Goal: Transaction & Acquisition: Purchase product/service

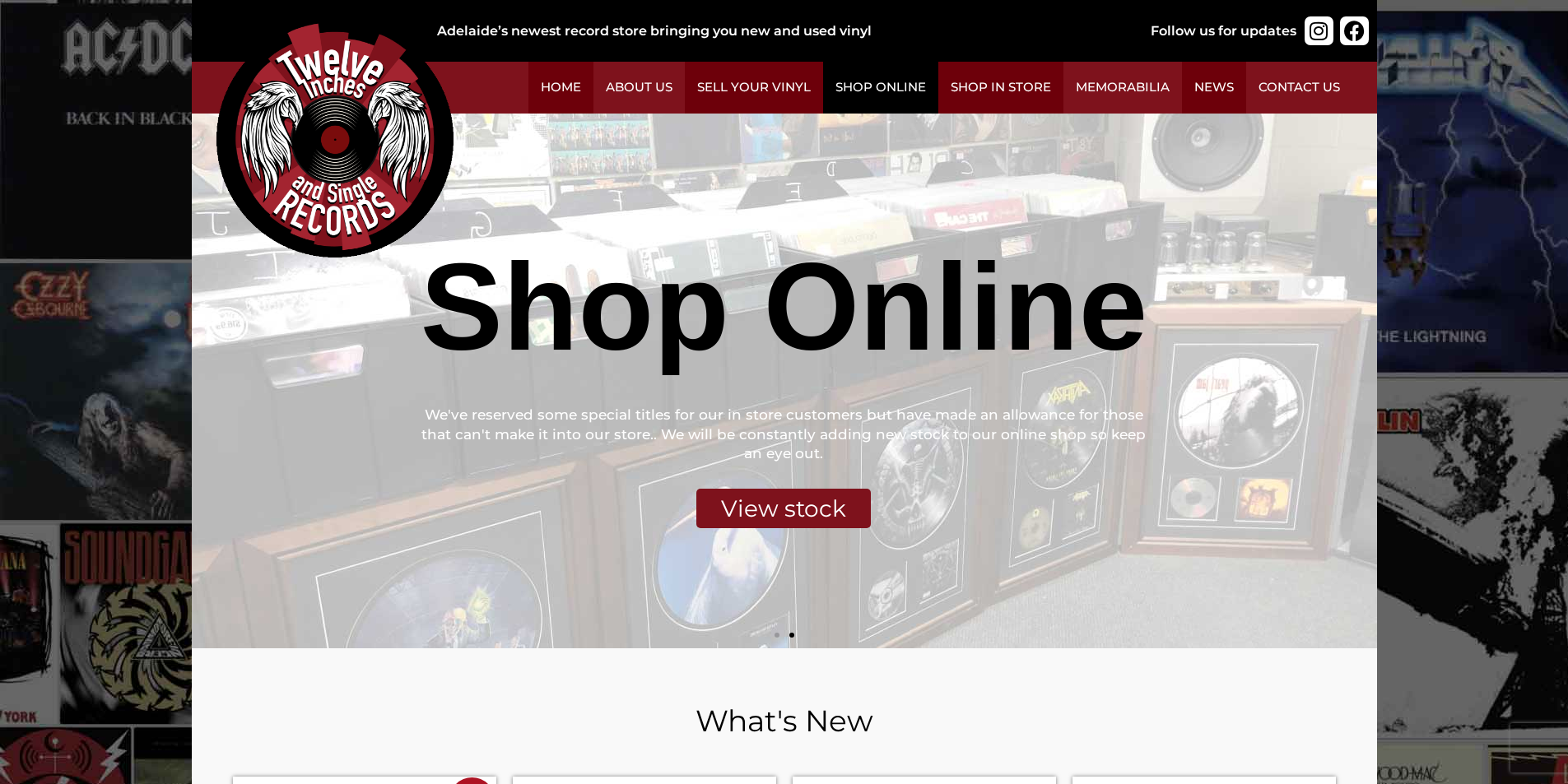
click at [871, 89] on link "Shop Online" at bounding box center [880, 88] width 115 height 52
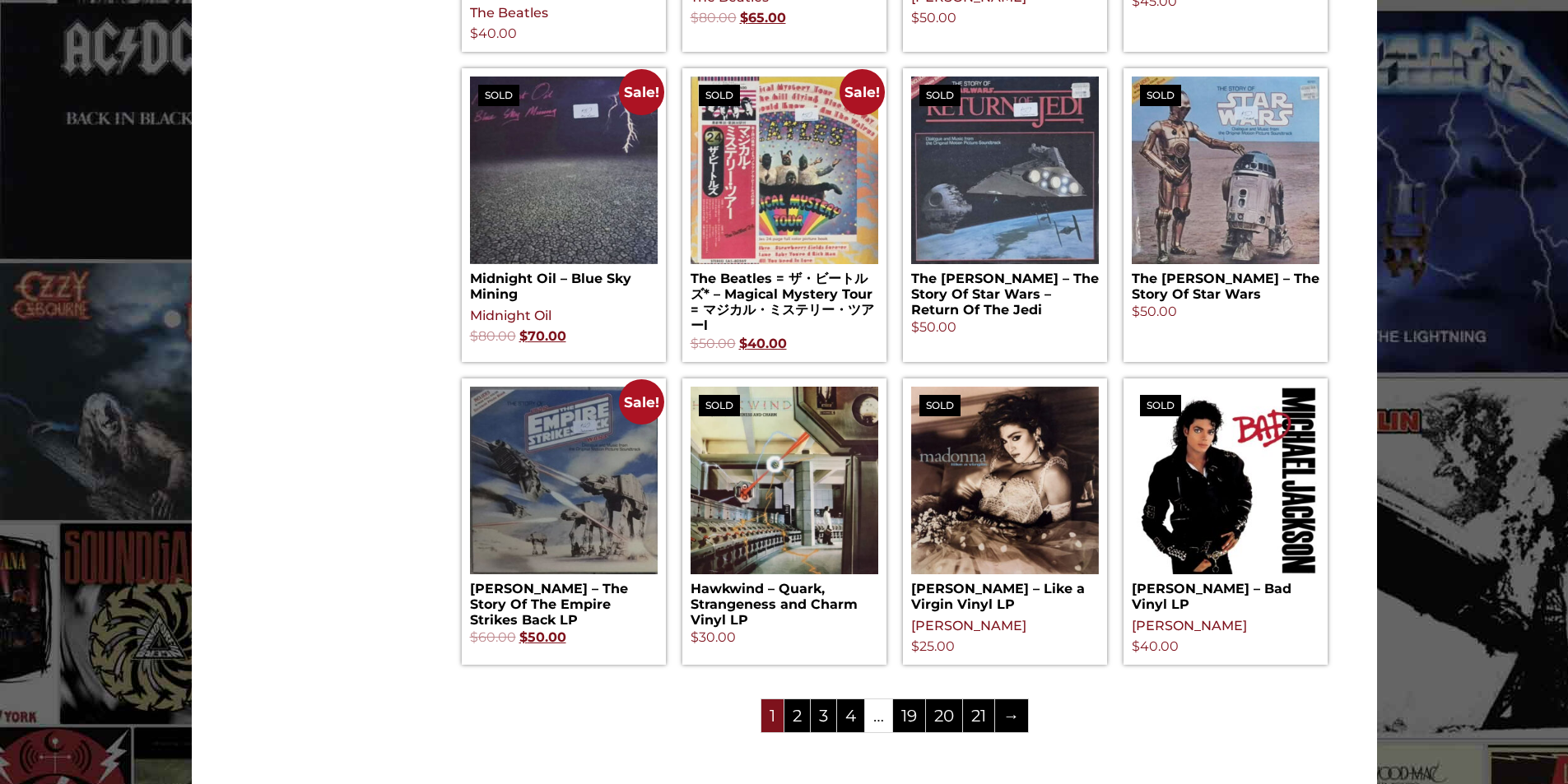
scroll to position [1646, 0]
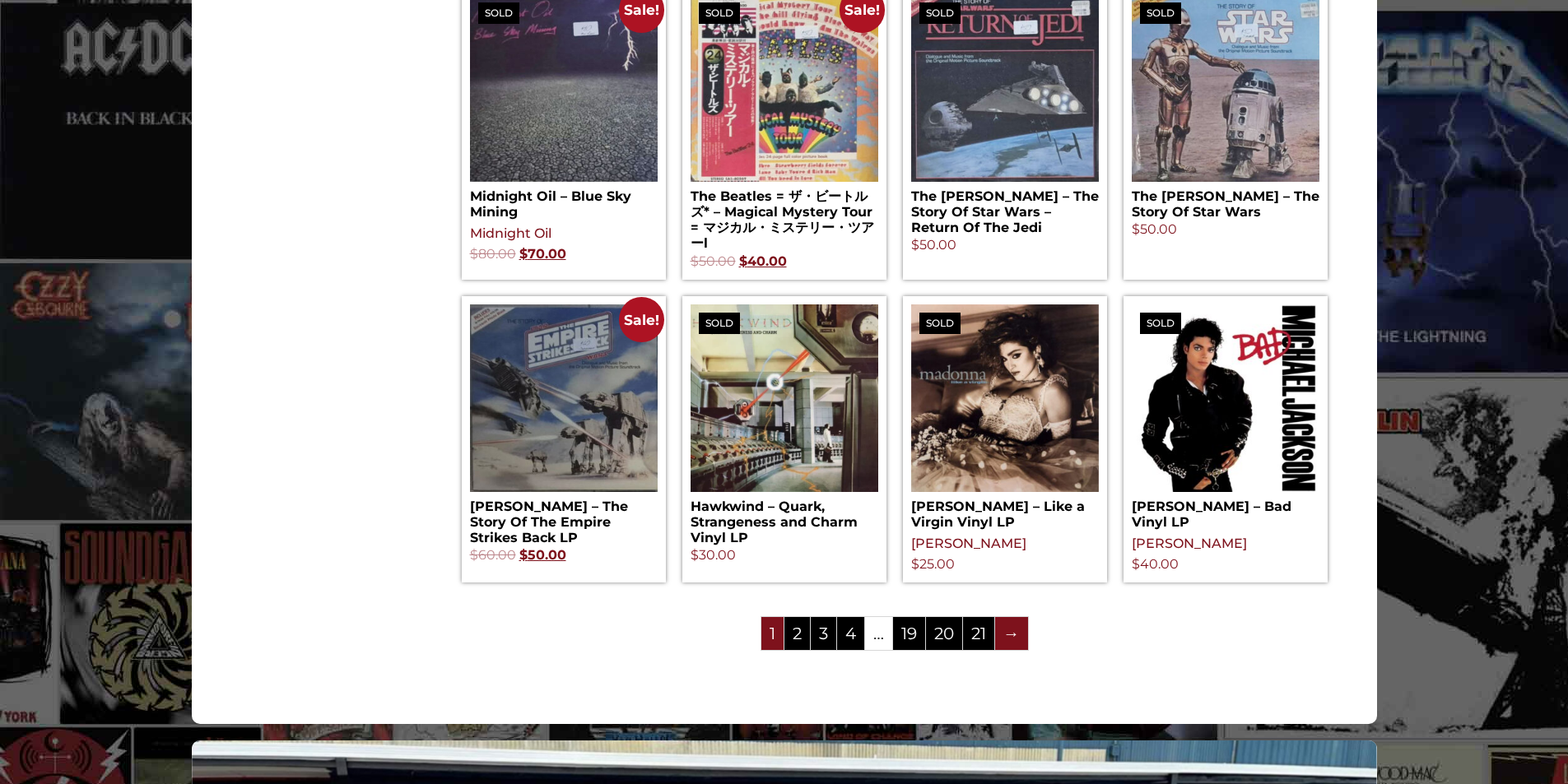
click at [1014, 642] on link "→" at bounding box center [1011, 634] width 33 height 33
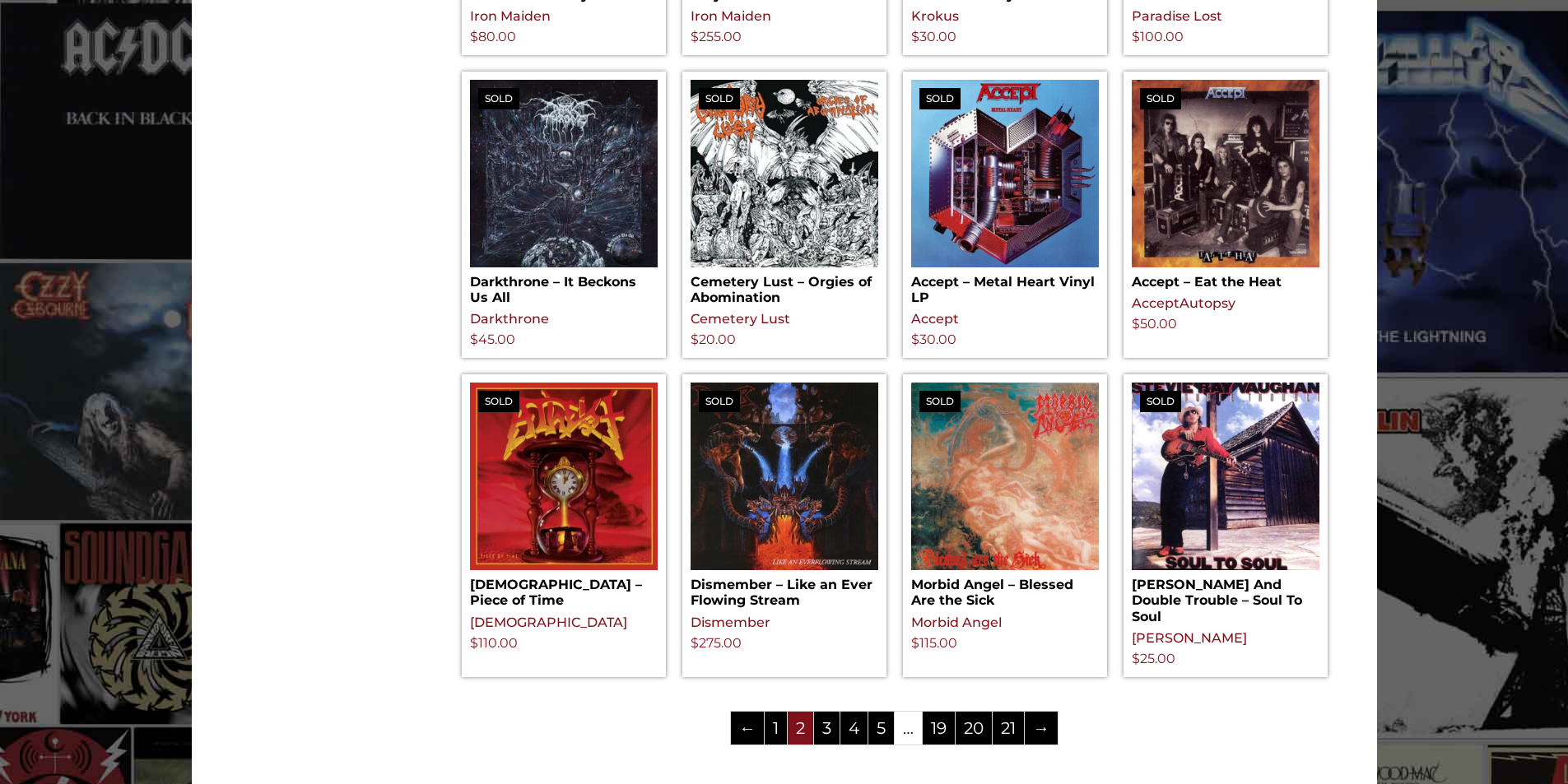
scroll to position [1564, 0]
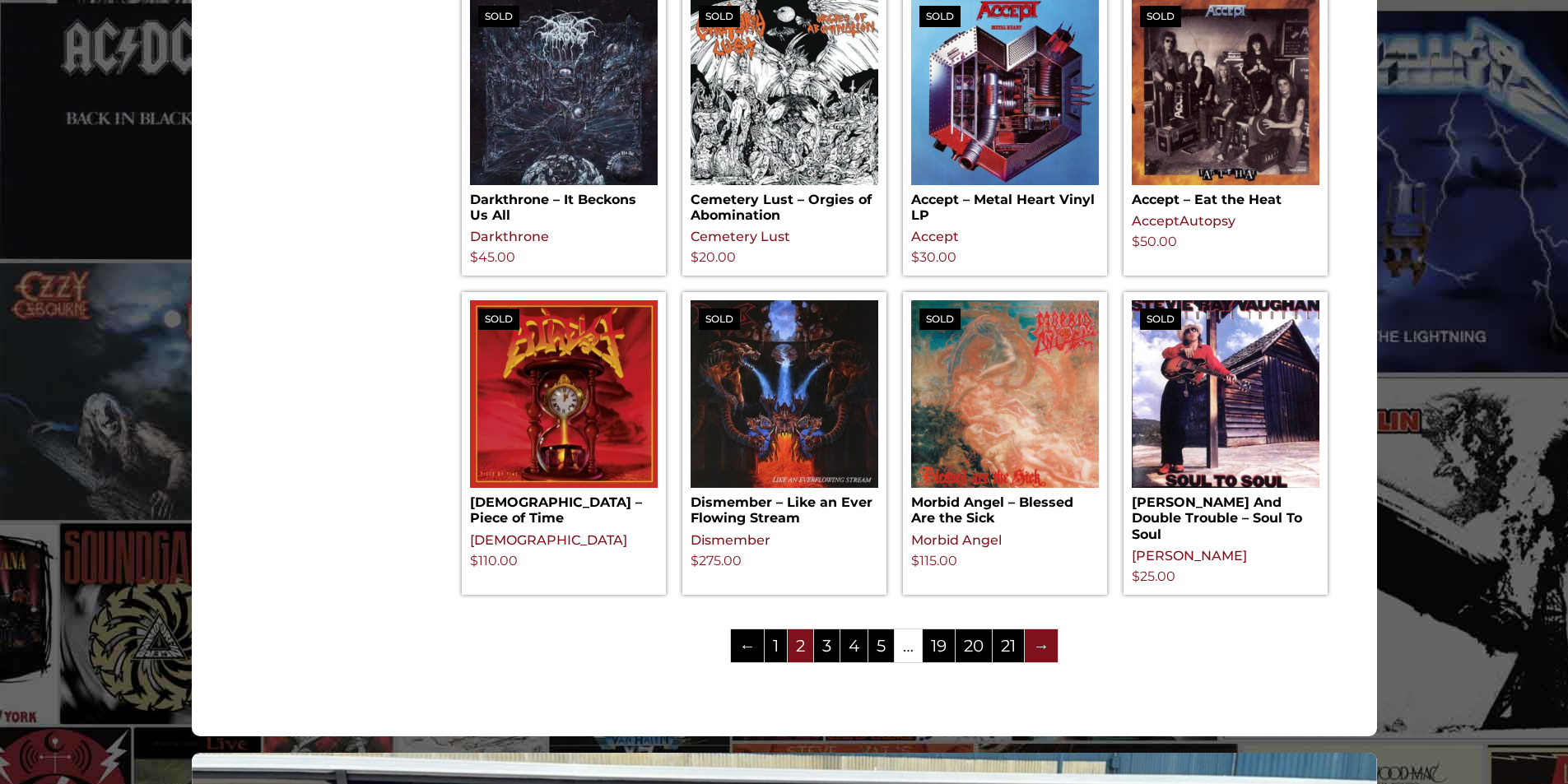
click at [1040, 663] on link "→" at bounding box center [1041, 646] width 33 height 33
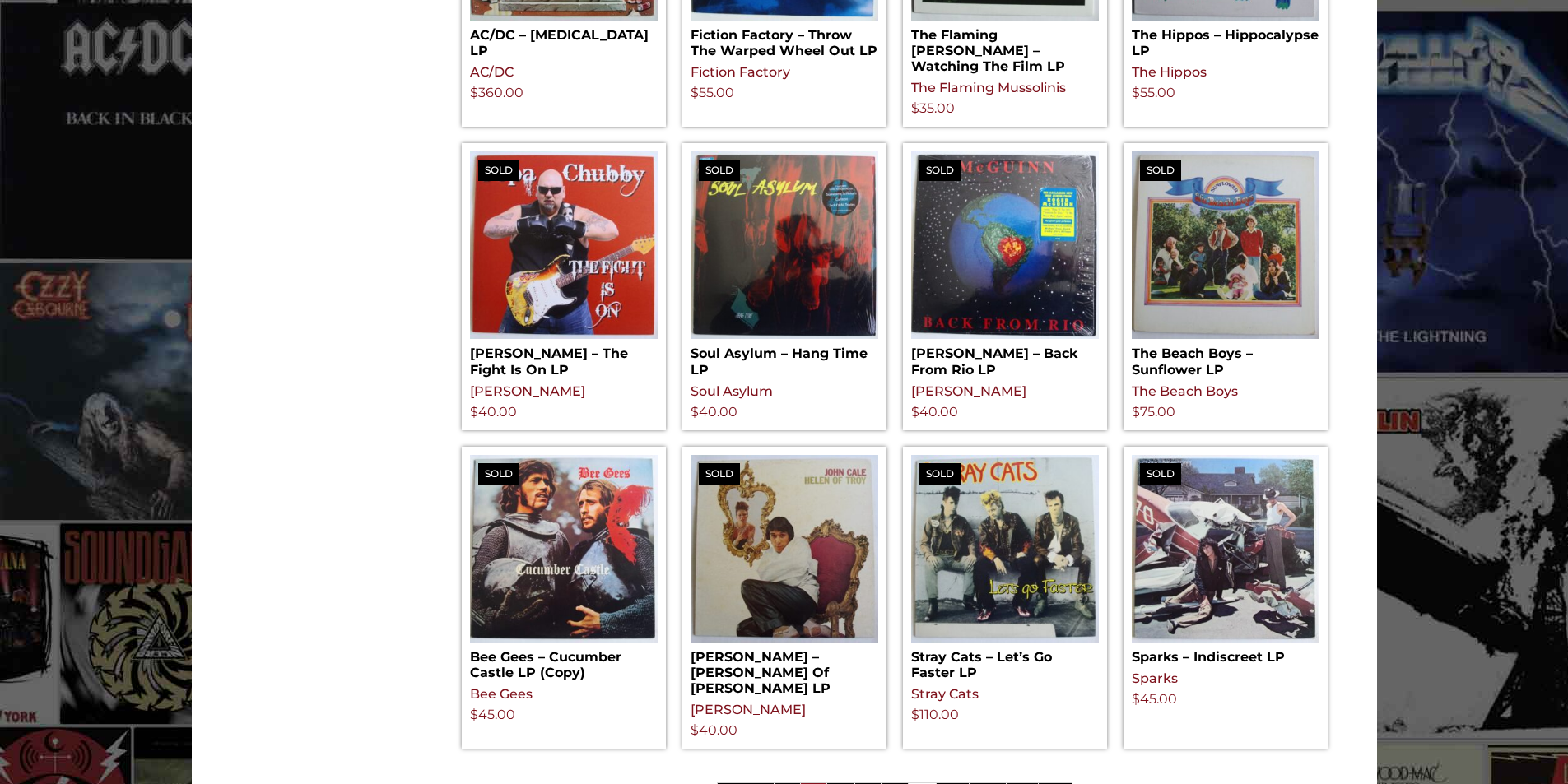
scroll to position [1564, 0]
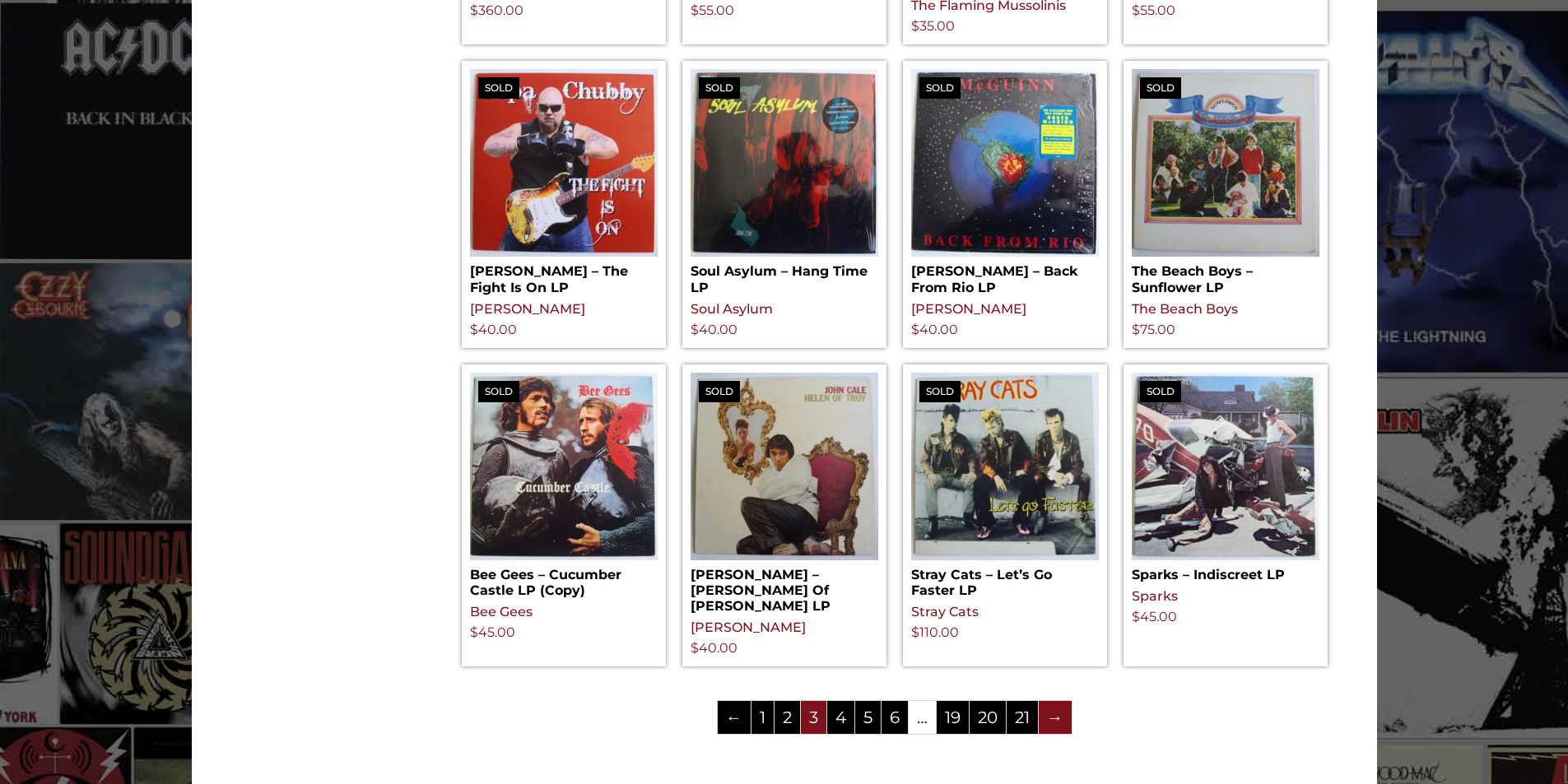
click at [1052, 702] on link "→" at bounding box center [1055, 718] width 33 height 33
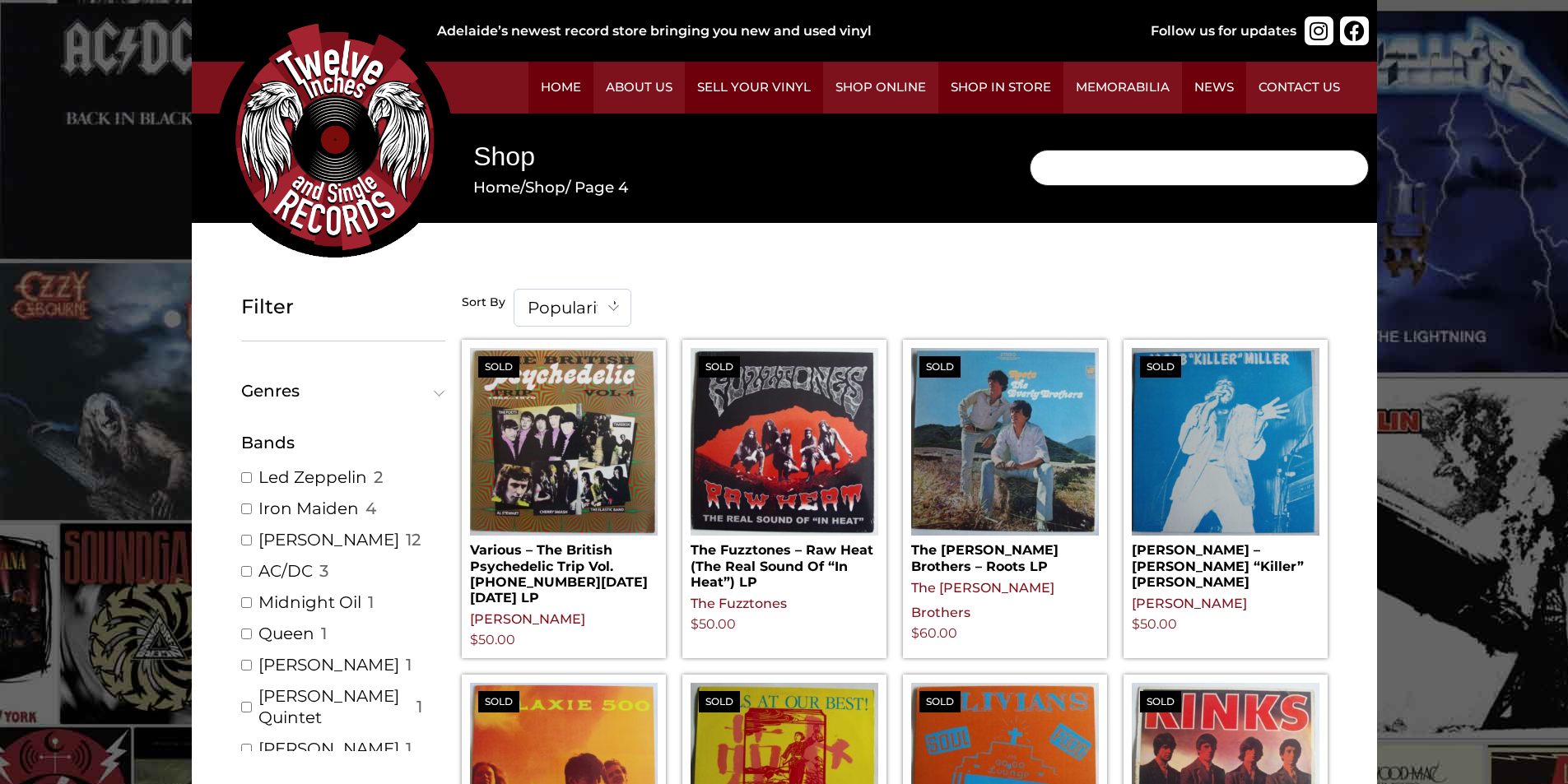
click at [1090, 165] on input "Search" at bounding box center [1199, 167] width 339 height 36
type input "skyhooks"
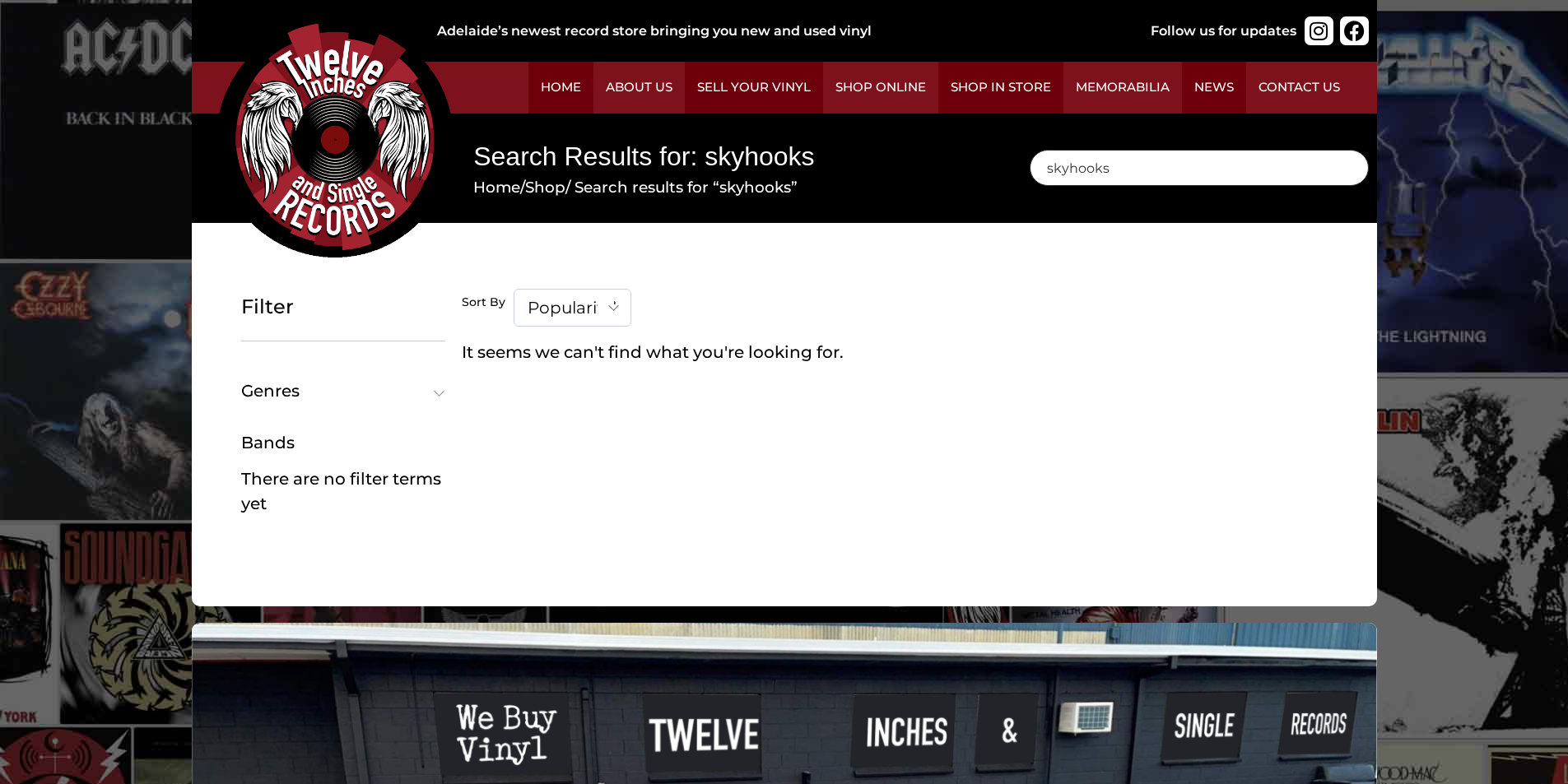
click at [1114, 171] on input "skyhooks" at bounding box center [1199, 167] width 339 height 36
type input "s"
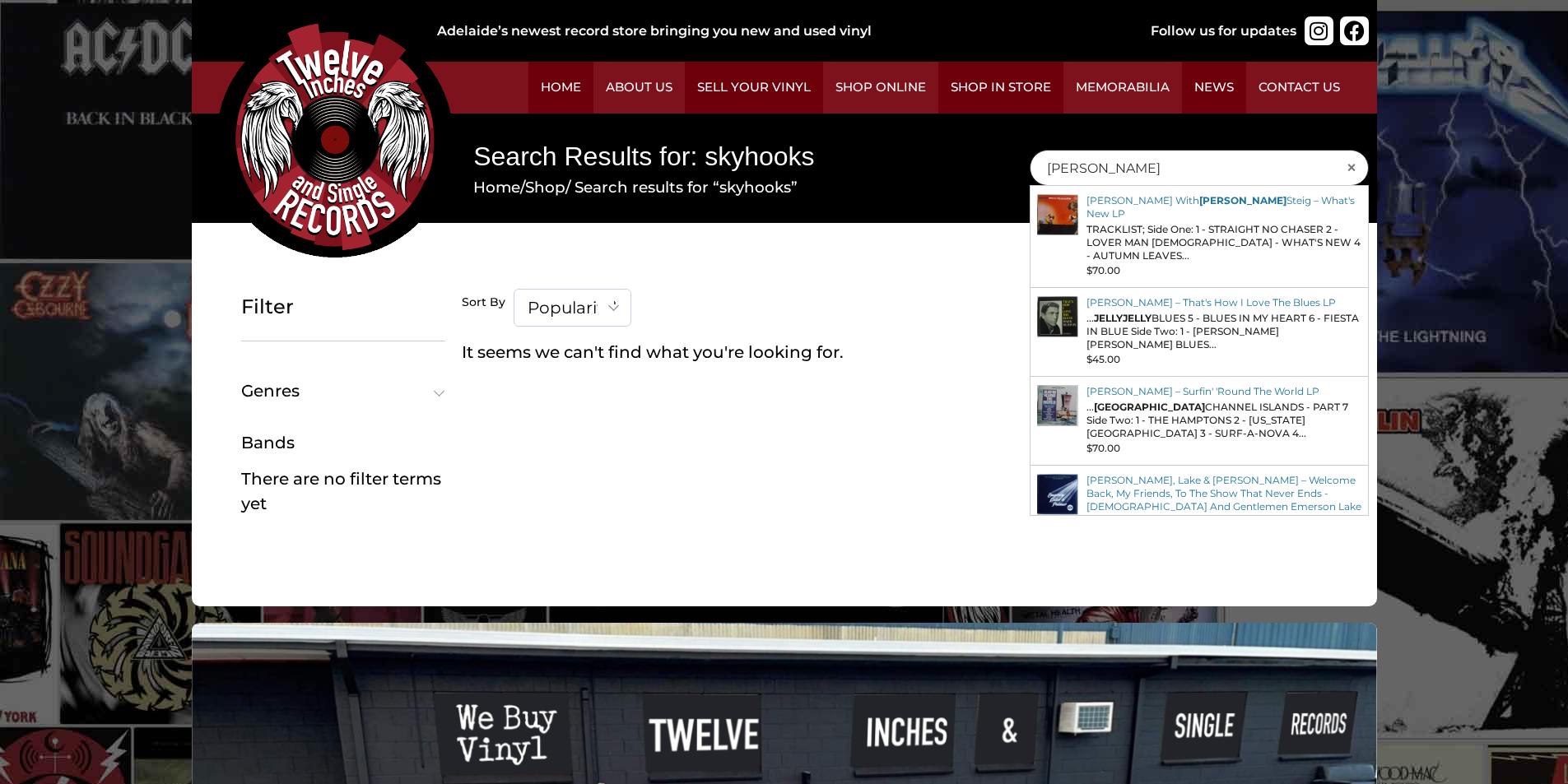
type input "[PERSON_NAME]"
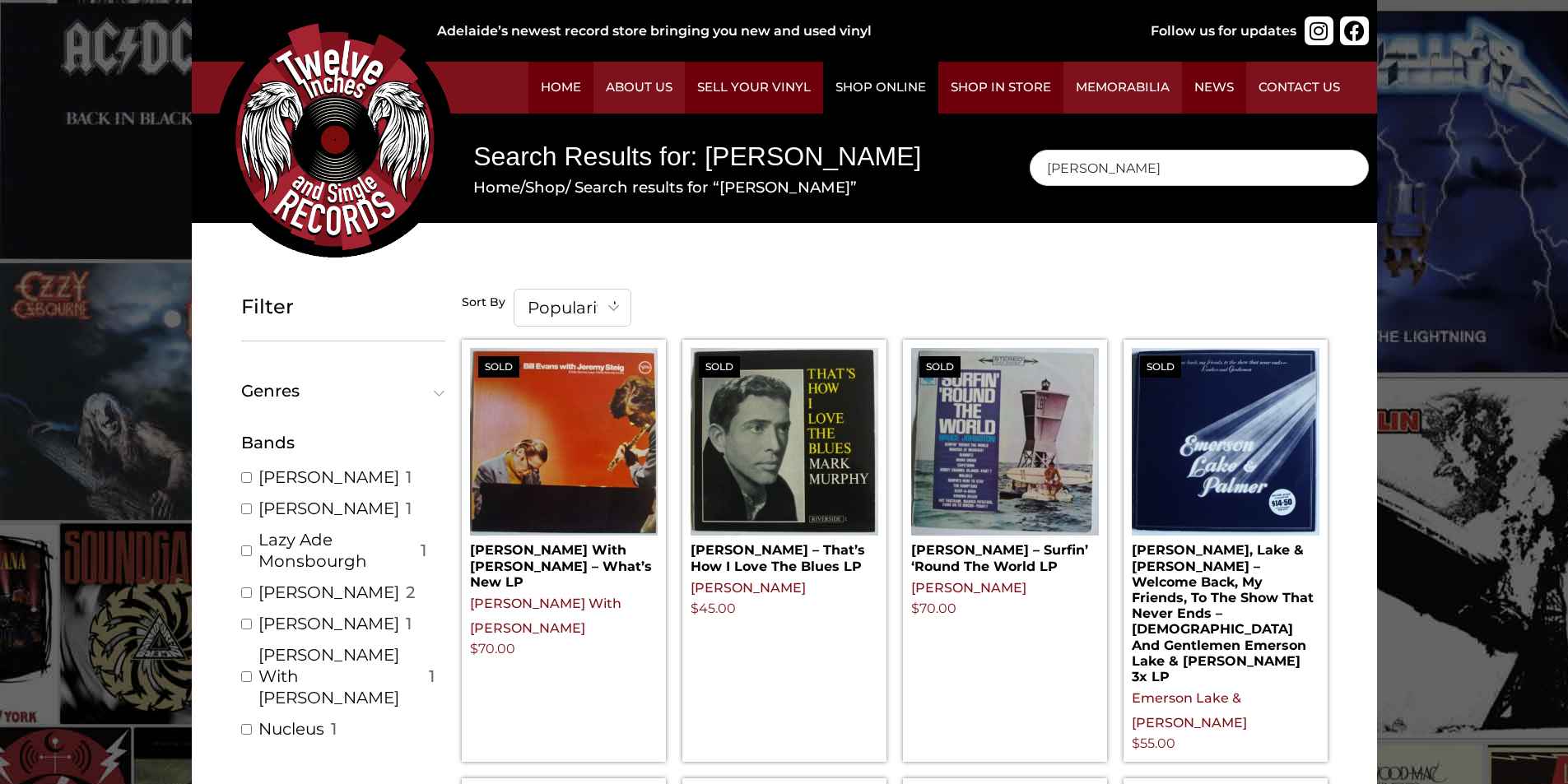
click at [884, 81] on link "Shop Online" at bounding box center [880, 88] width 115 height 52
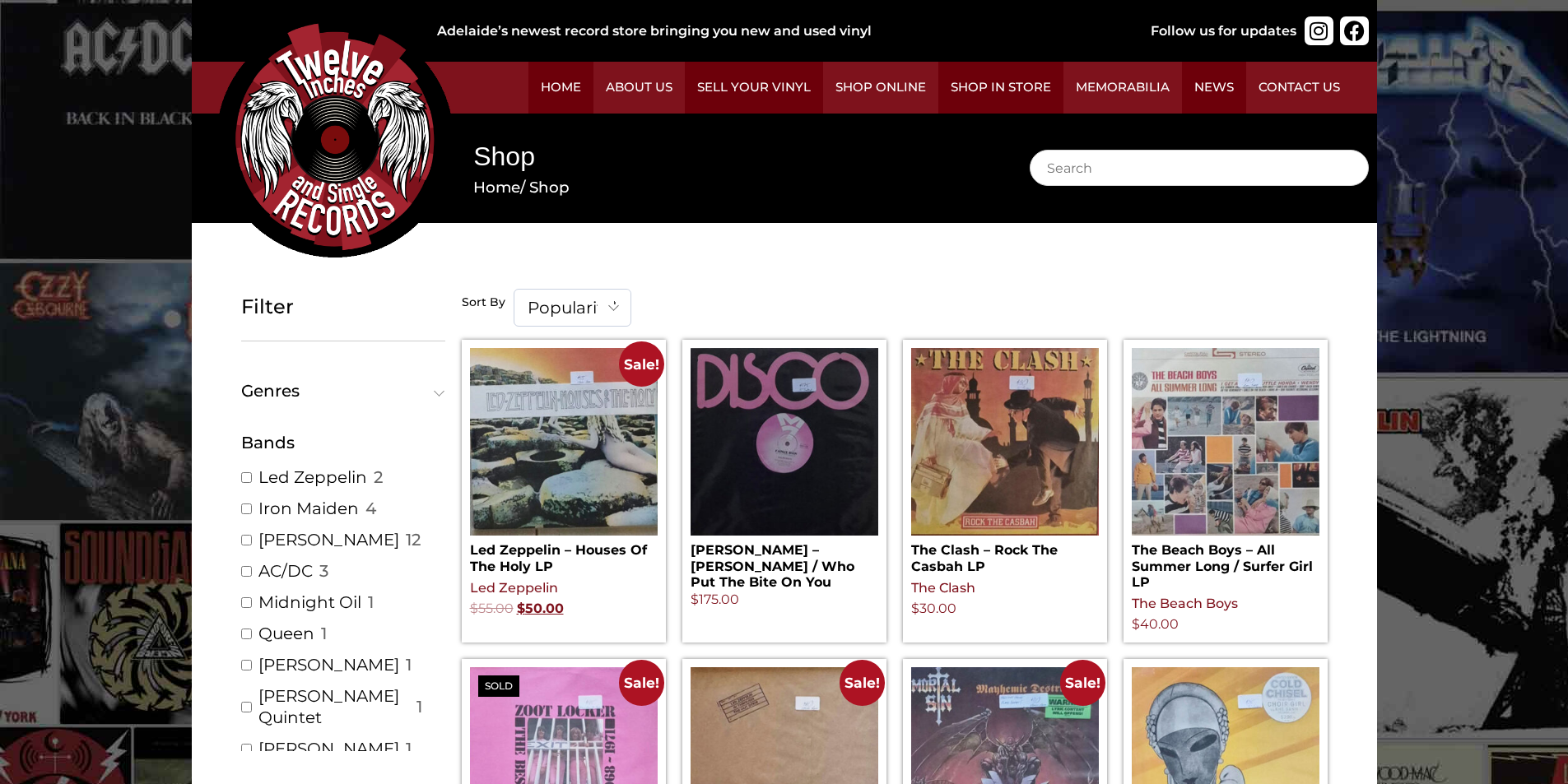
click at [614, 303] on span at bounding box center [613, 306] width 33 height 35
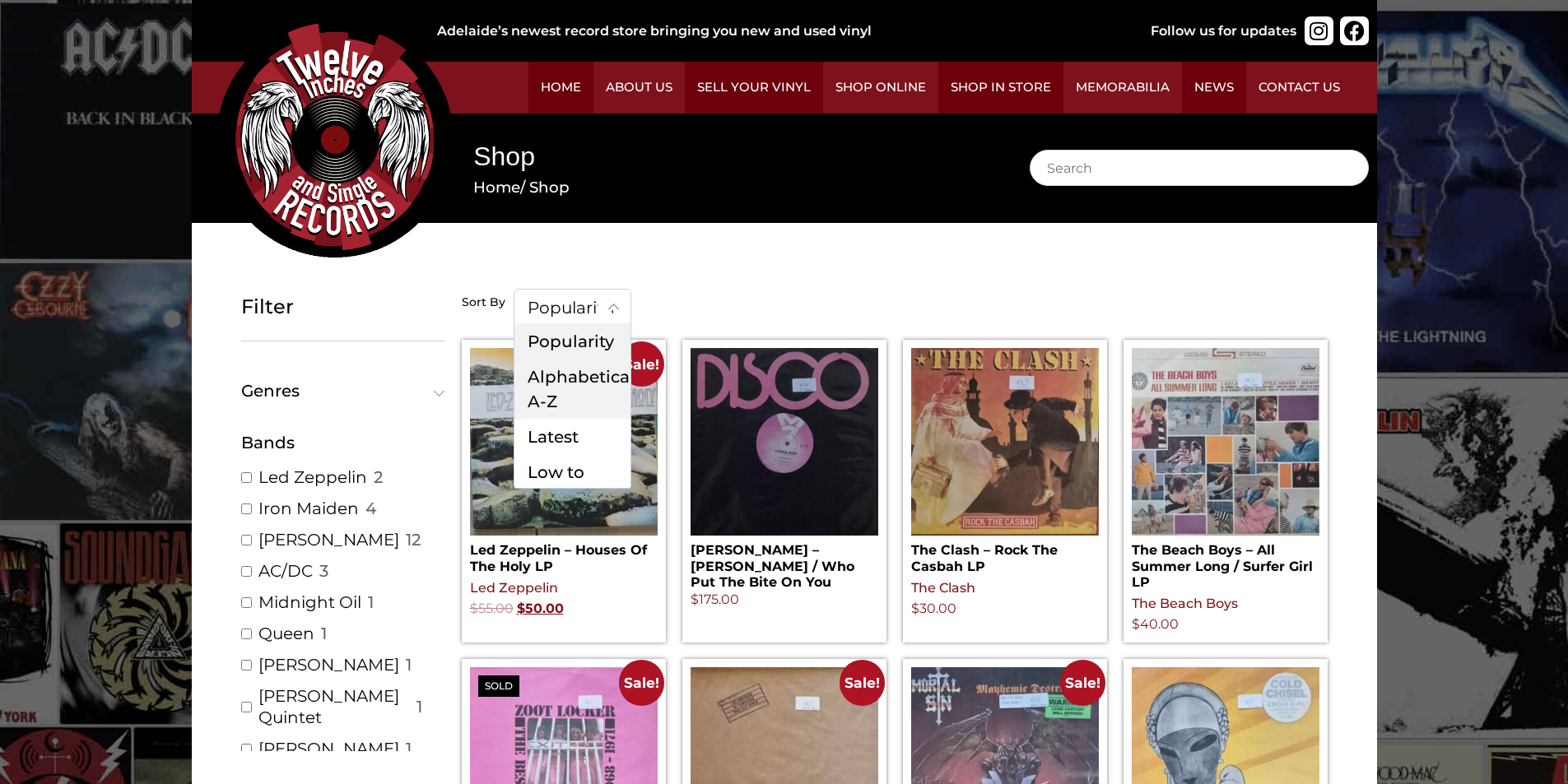
select select "title"
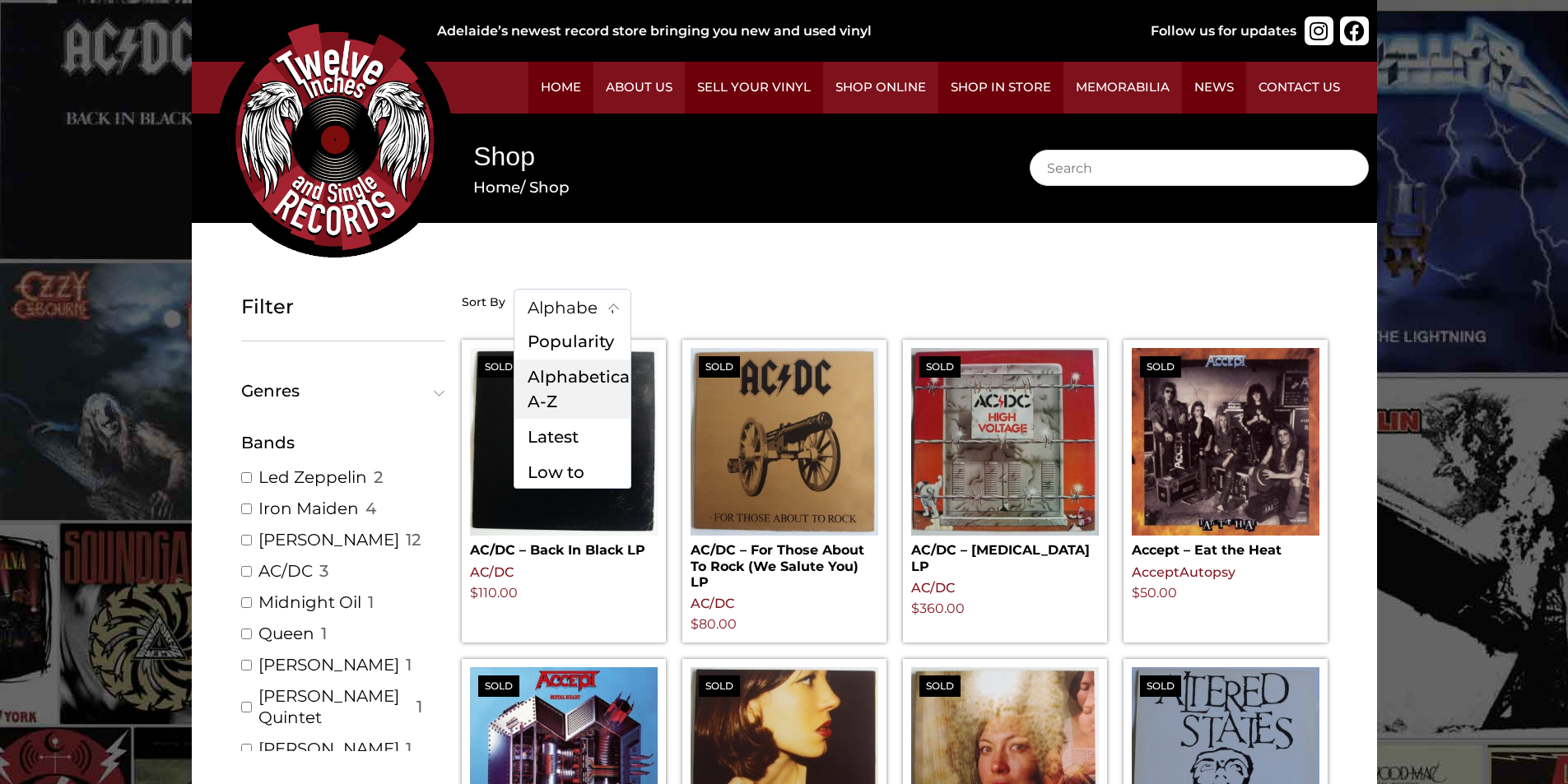
click at [618, 304] on span at bounding box center [613, 306] width 33 height 35
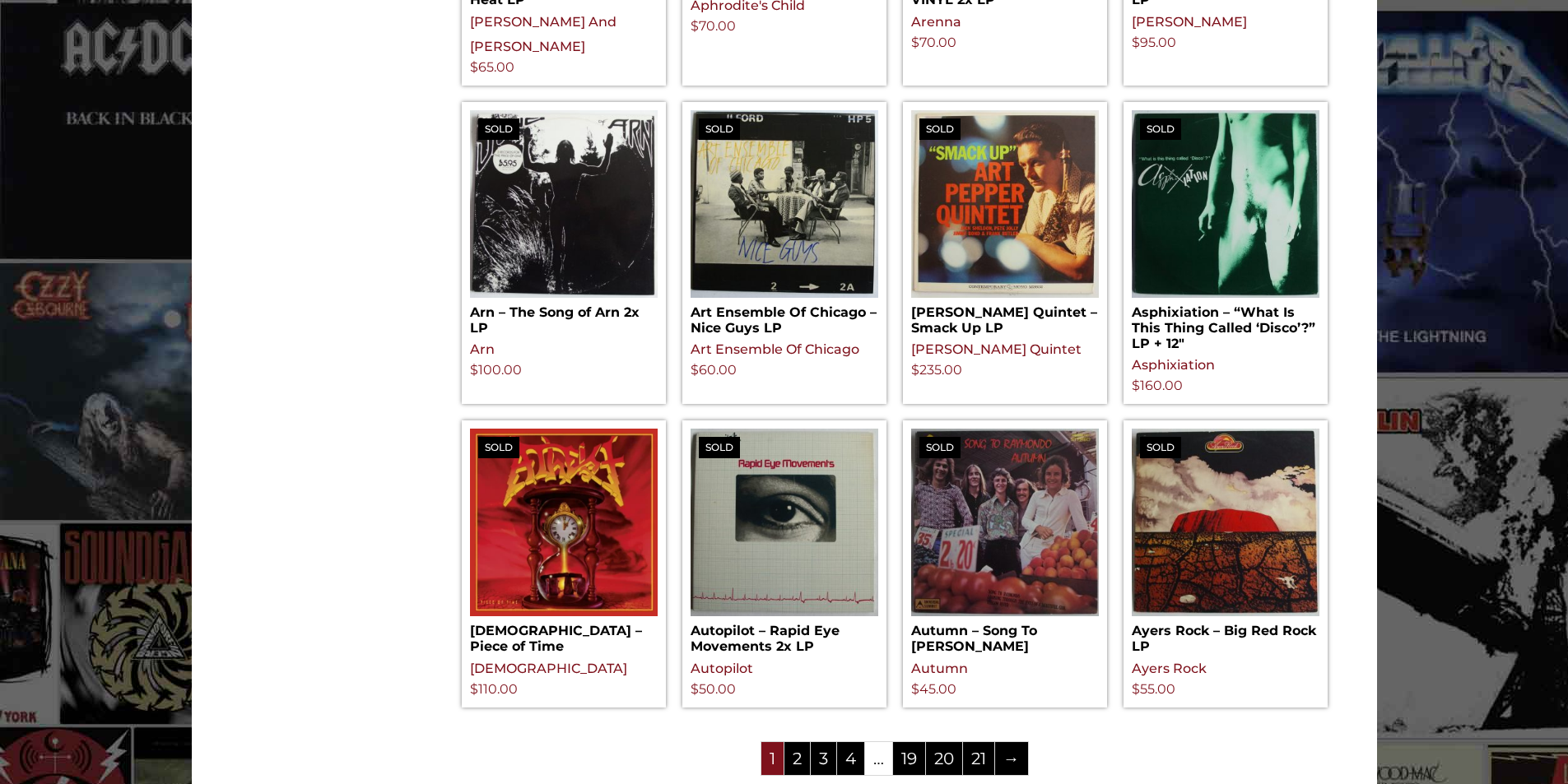
scroll to position [1646, 0]
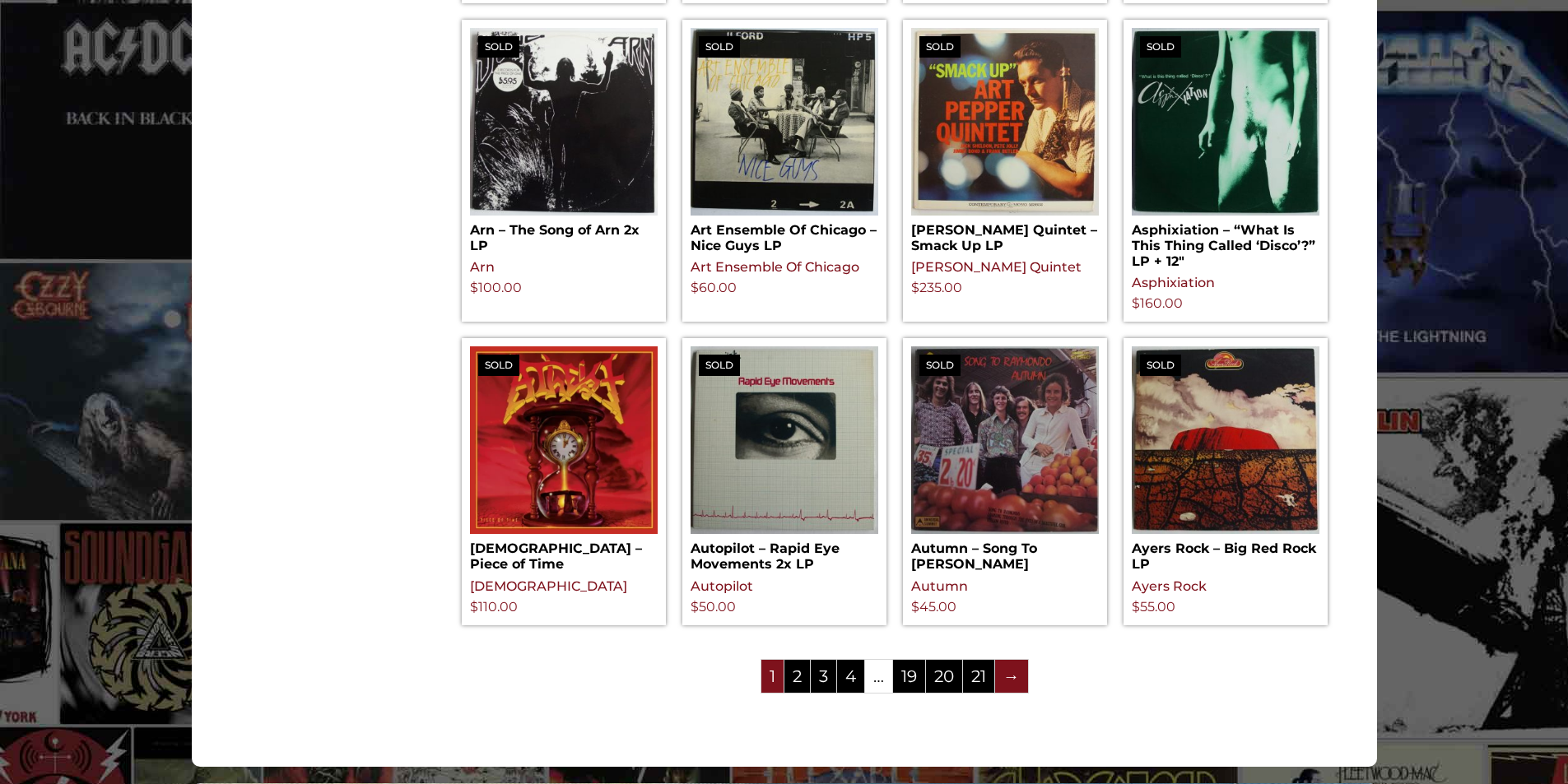
click at [1011, 660] on link "→" at bounding box center [1011, 676] width 33 height 33
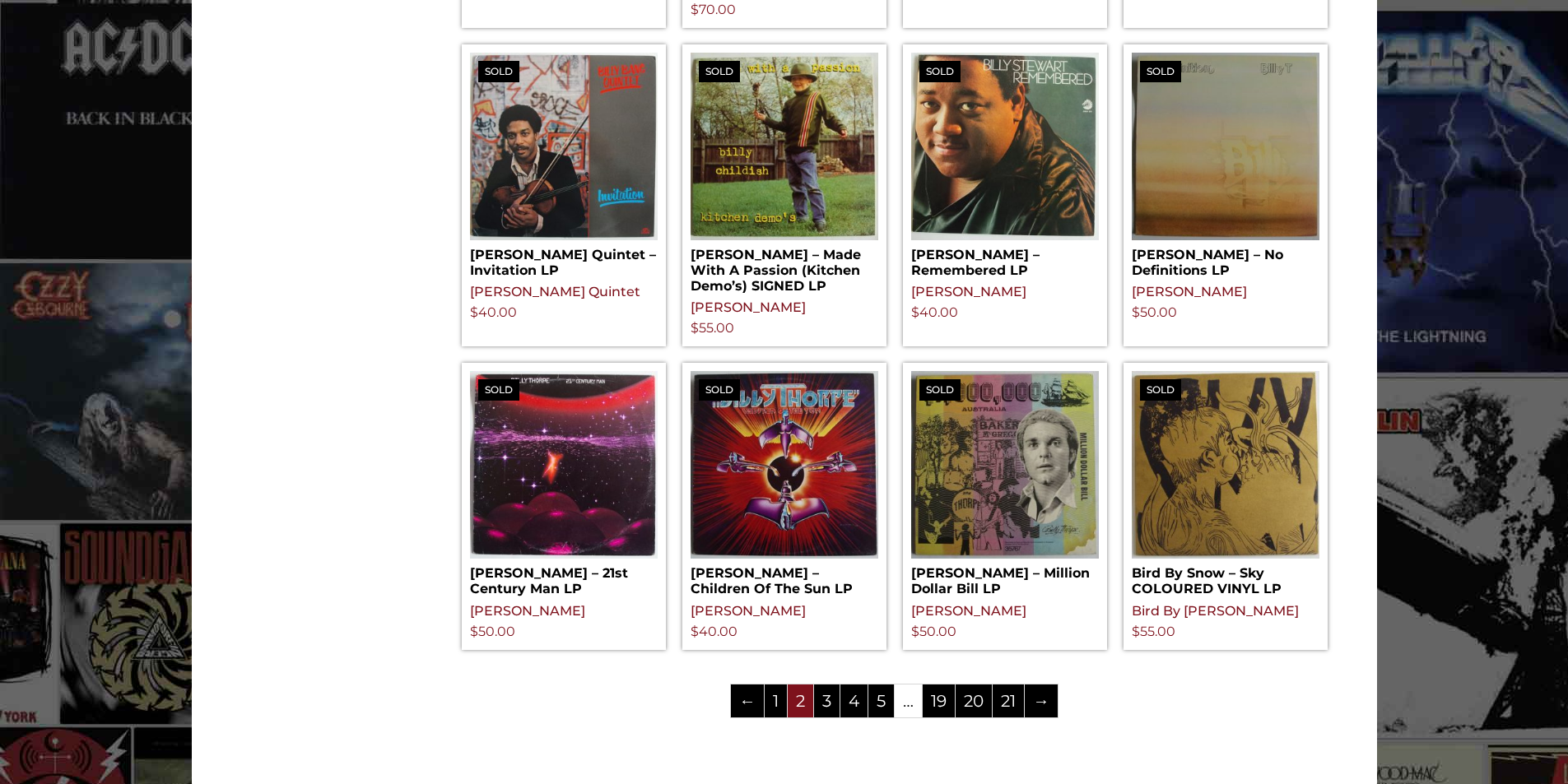
scroll to position [1728, 0]
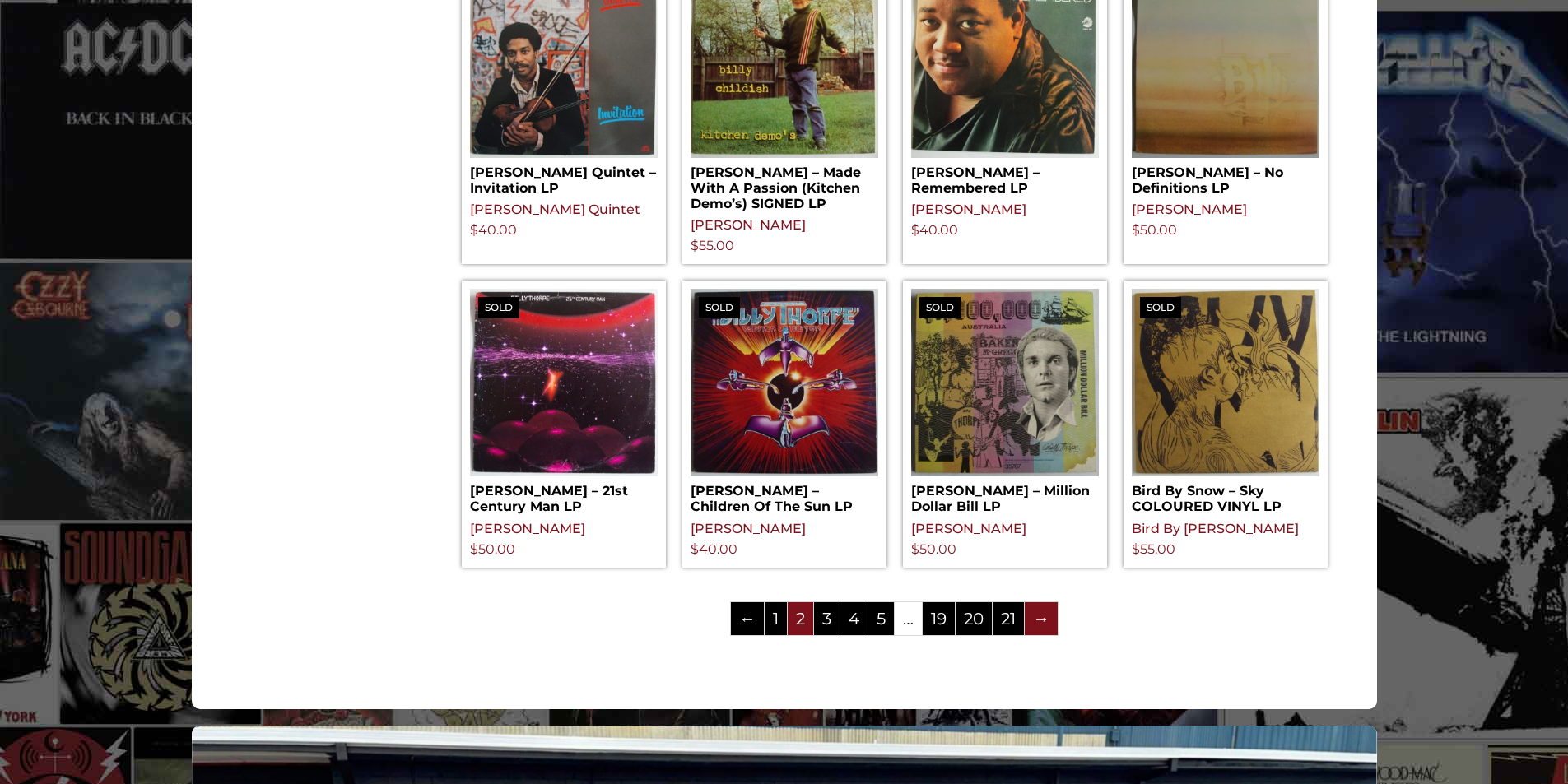
click at [1040, 603] on link "→" at bounding box center [1041, 619] width 33 height 33
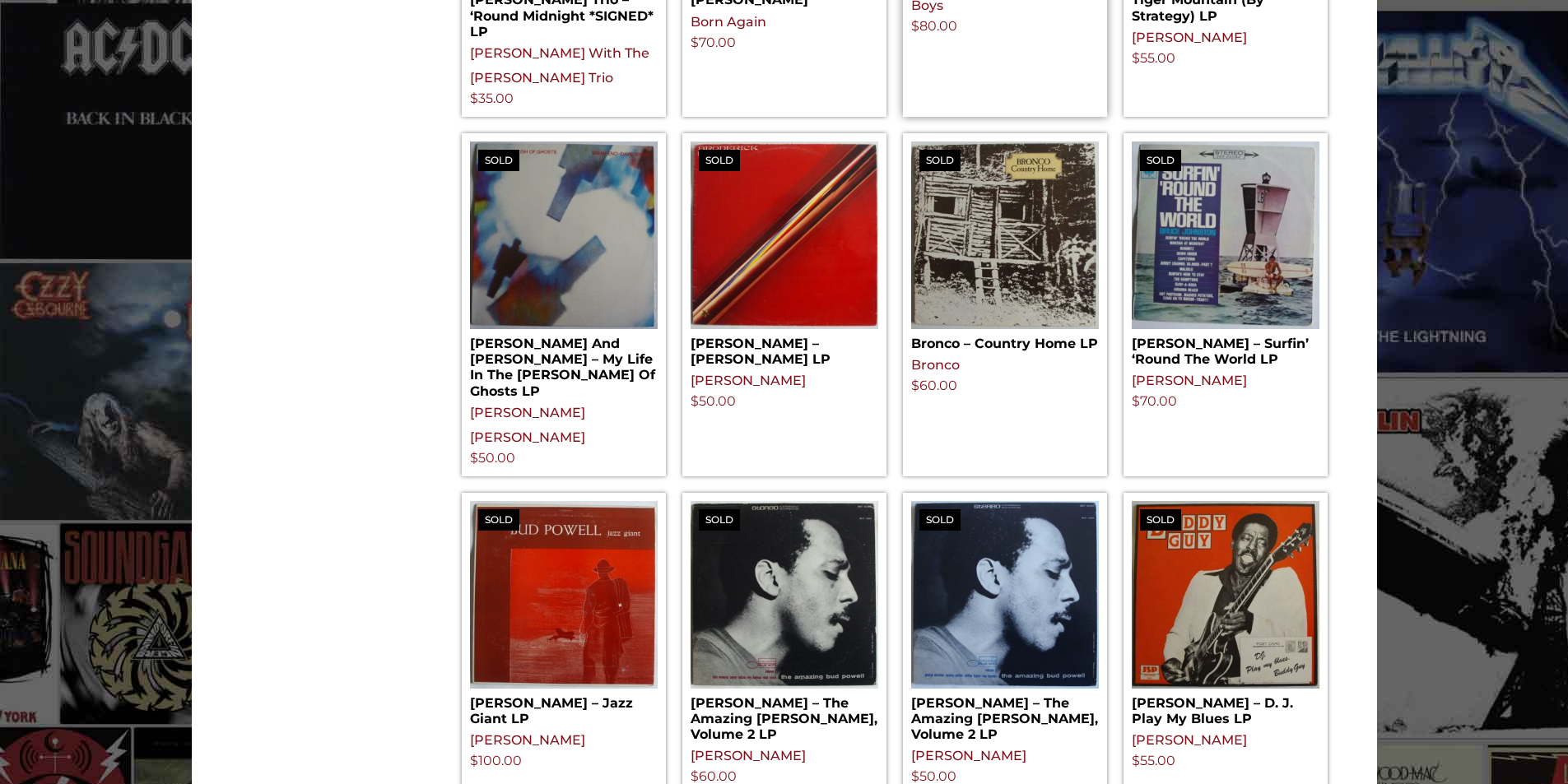
scroll to position [1646, 0]
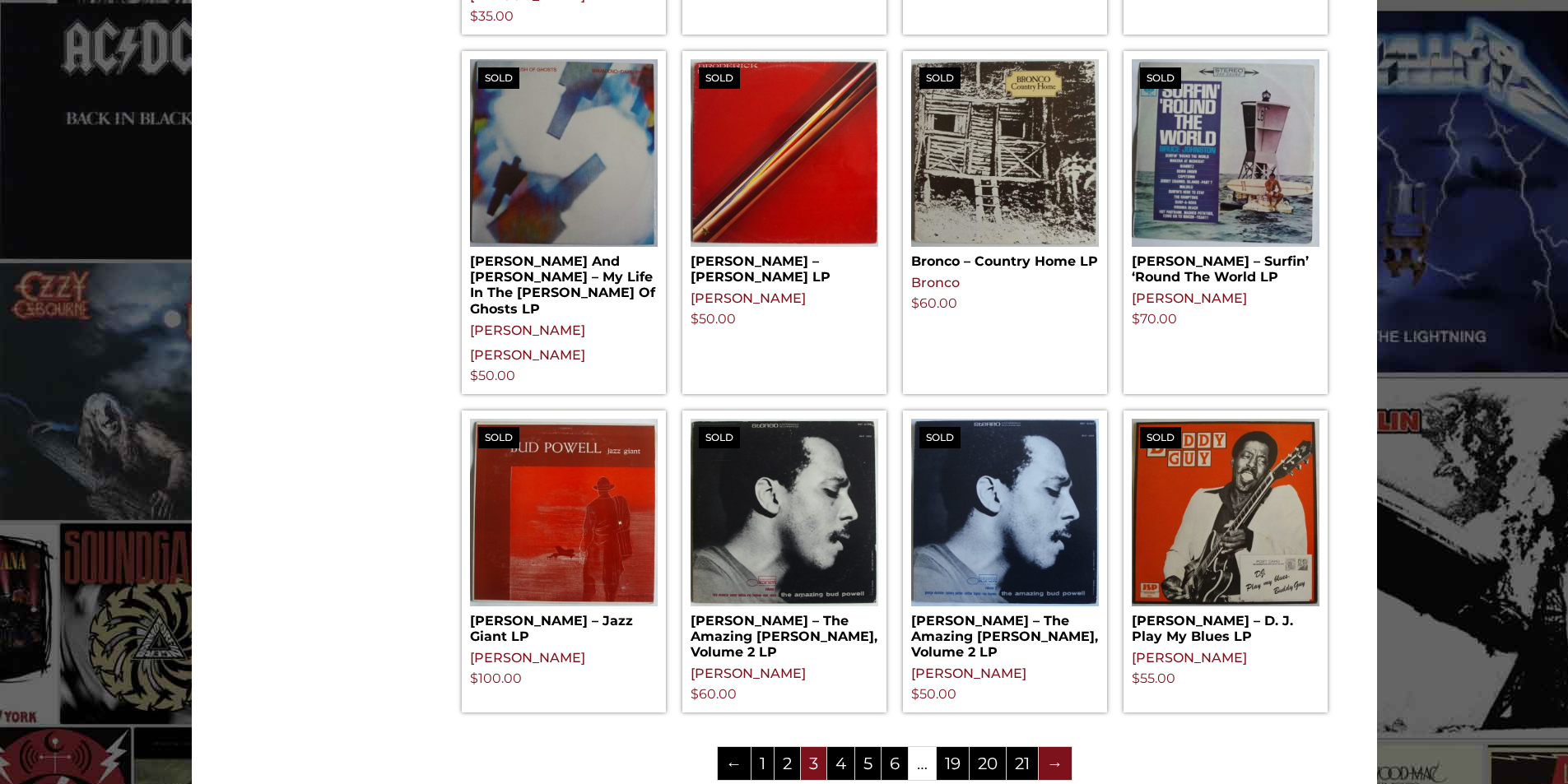
click at [1055, 748] on link "→" at bounding box center [1055, 764] width 33 height 33
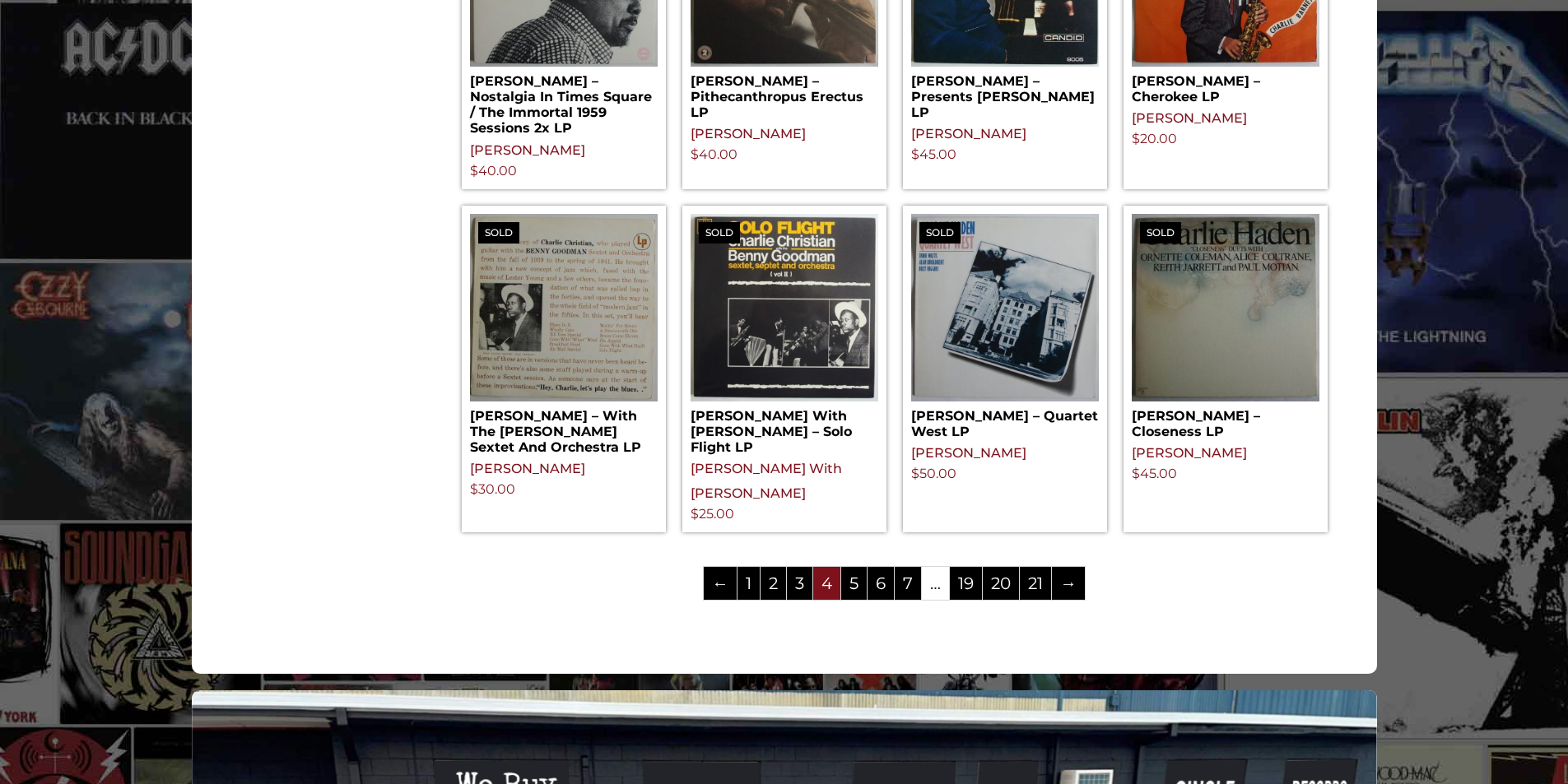
scroll to position [1893, 0]
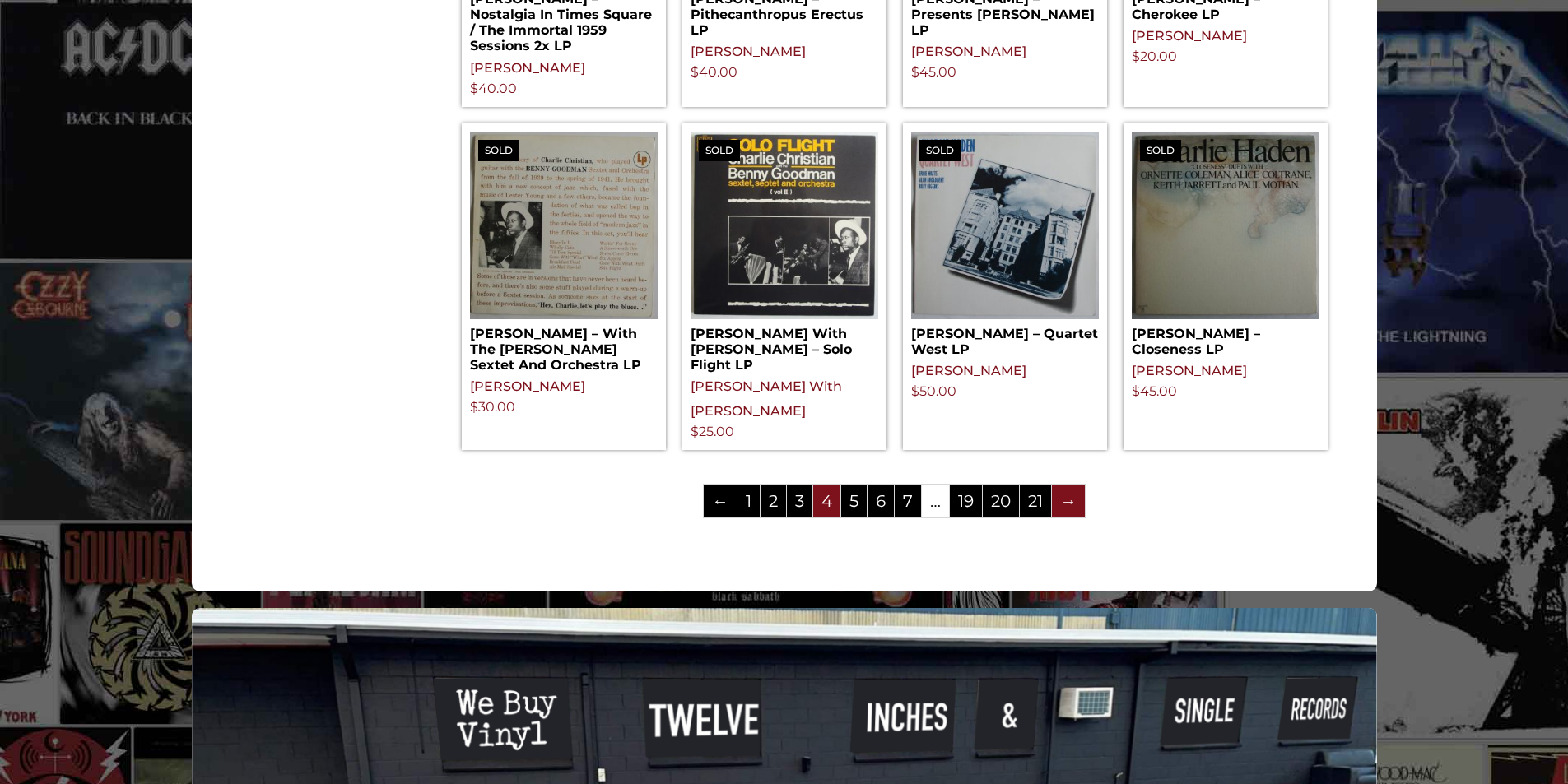
click at [1067, 485] on link "→" at bounding box center [1068, 501] width 33 height 33
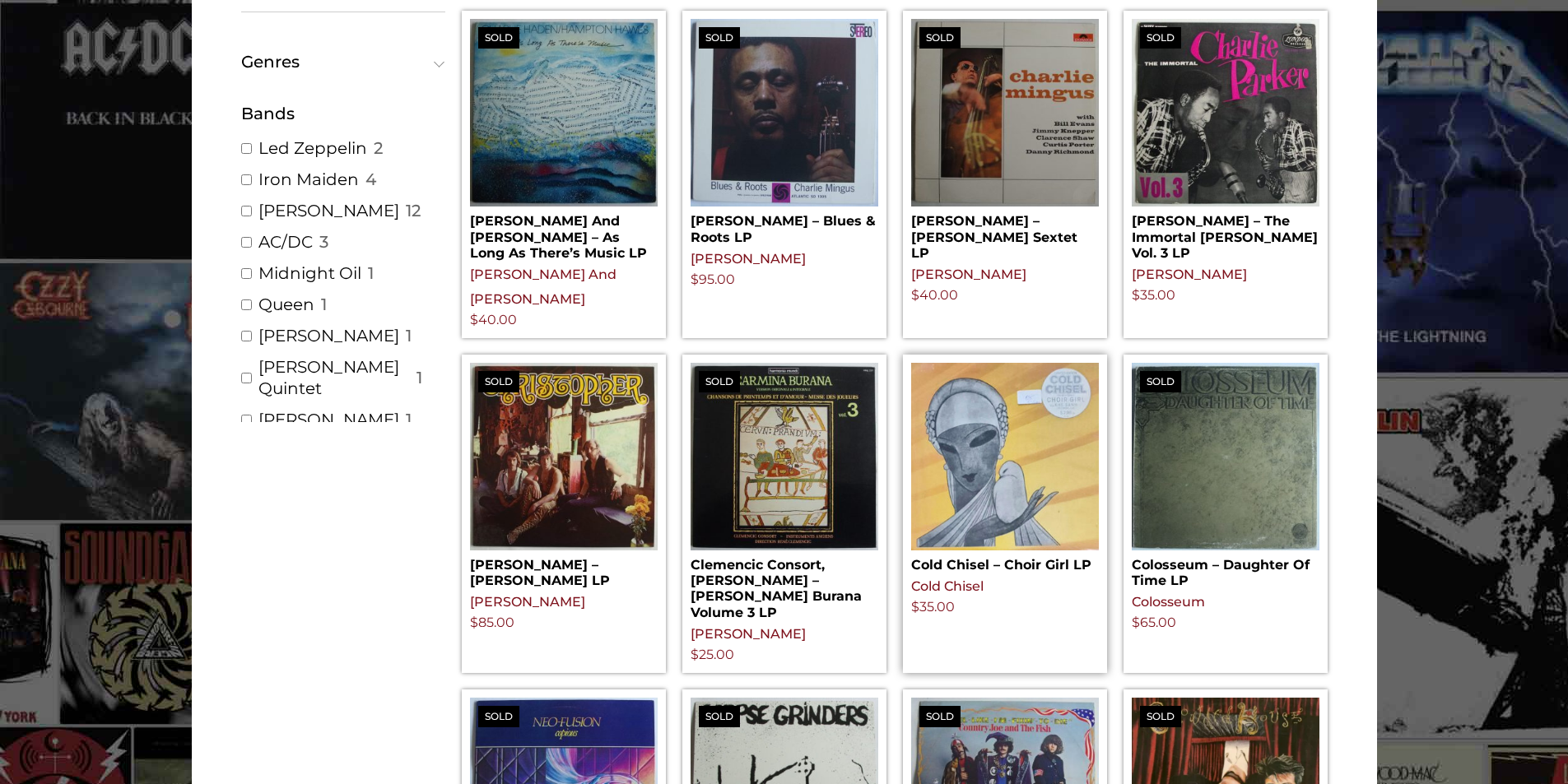
scroll to position [411, 0]
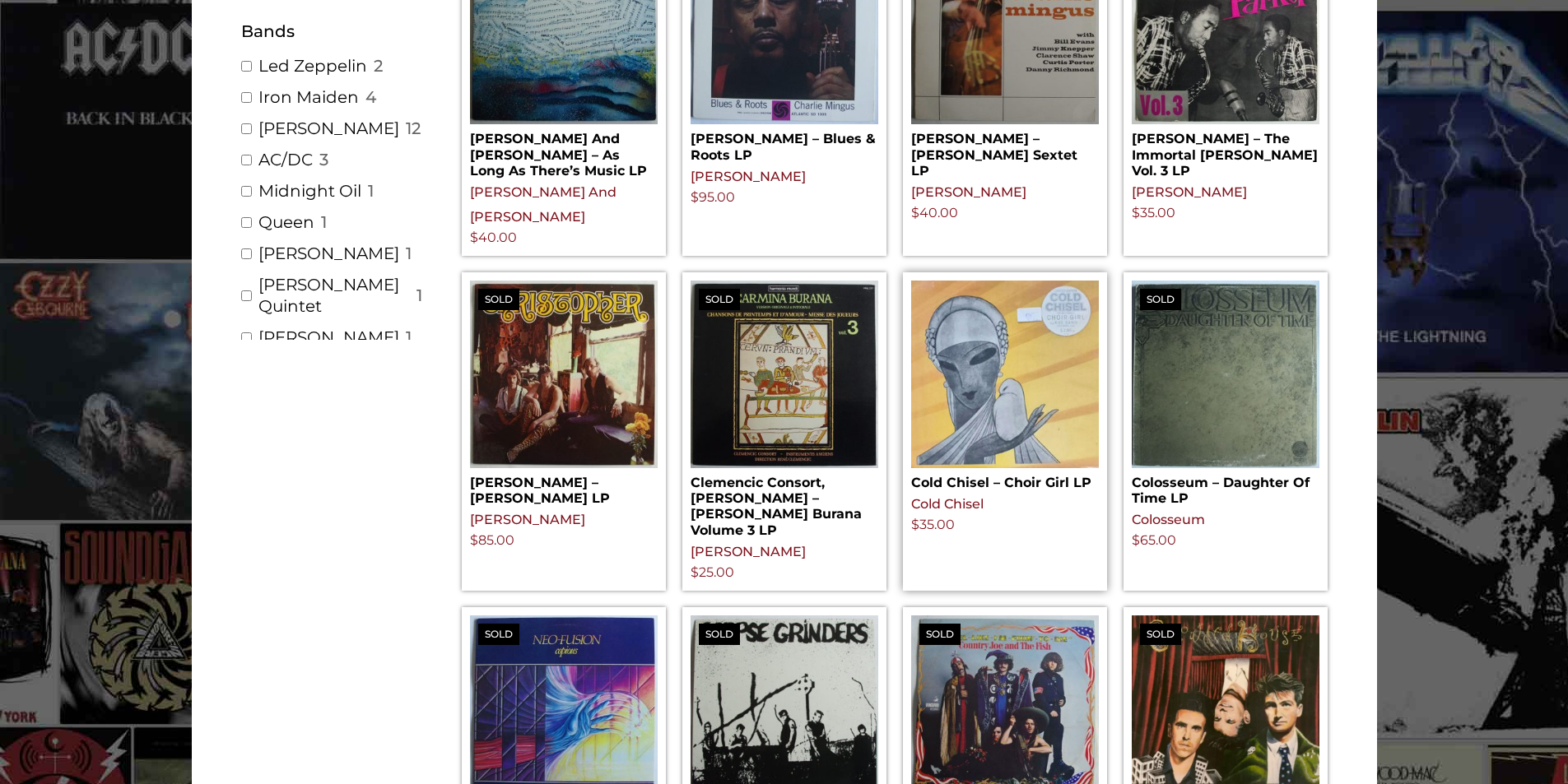
click at [969, 480] on h2 "Cold Chisel – Choir Girl LP" at bounding box center [1005, 479] width 188 height 22
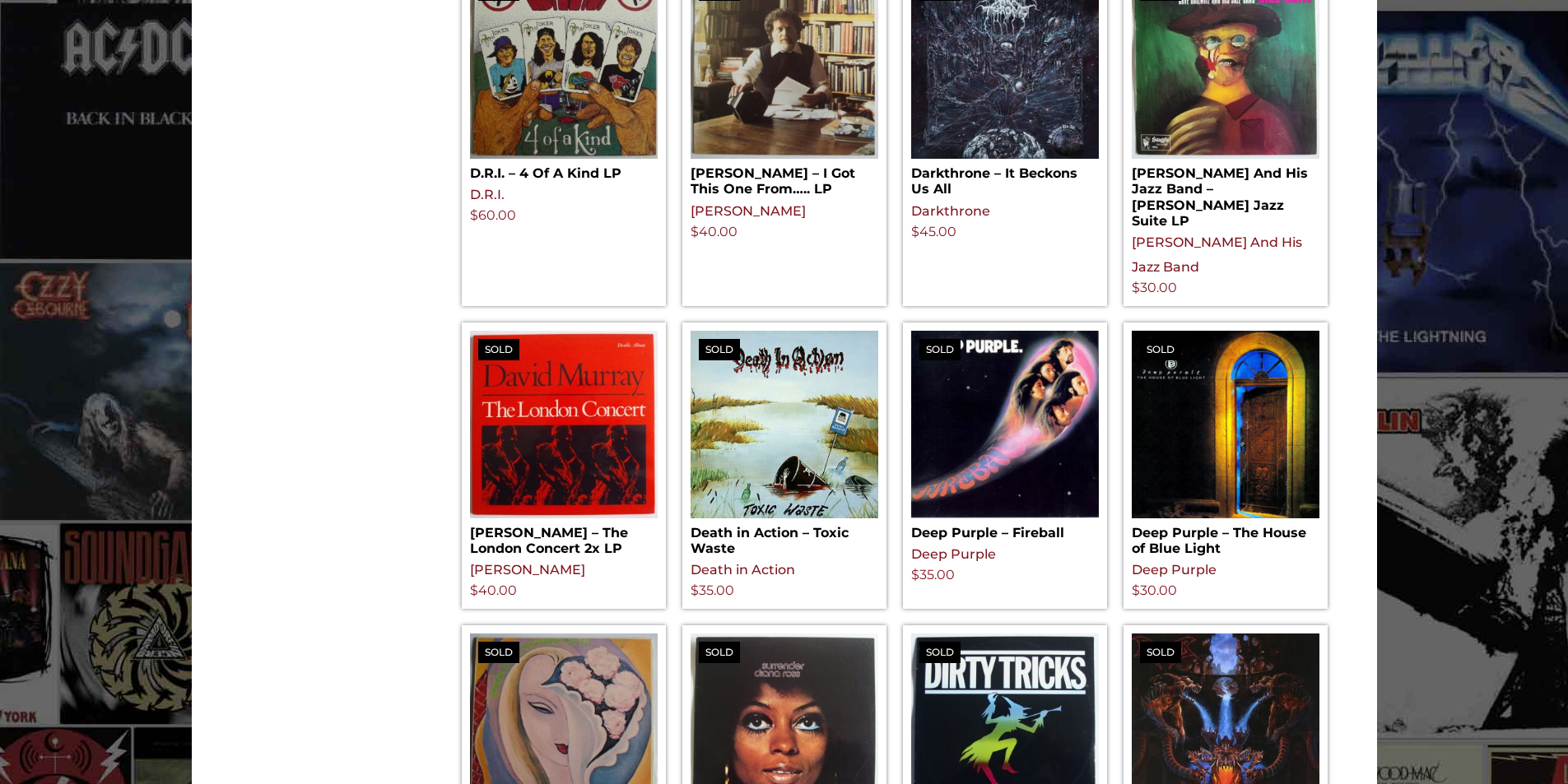
scroll to position [1564, 0]
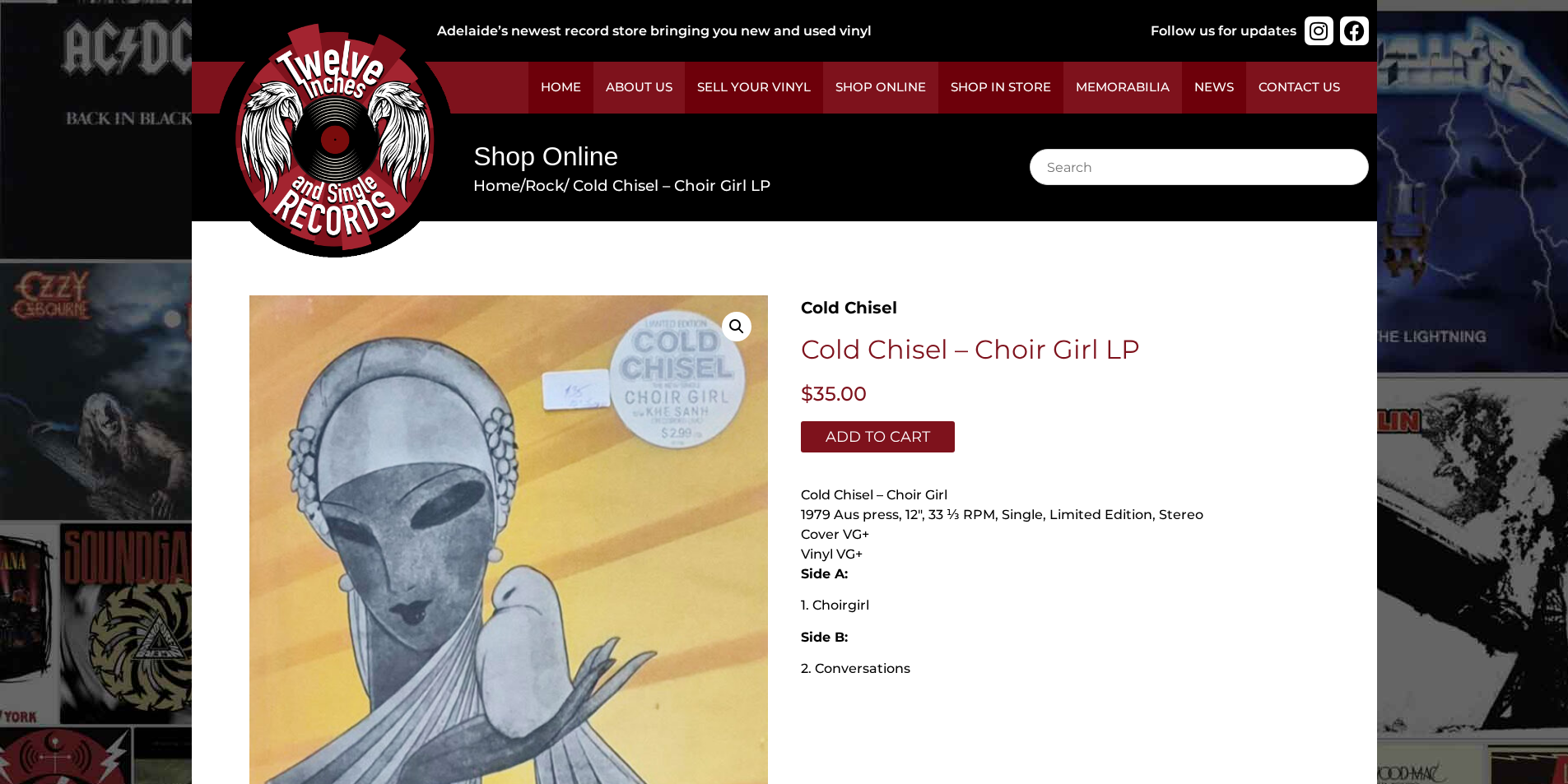
scroll to position [165, 0]
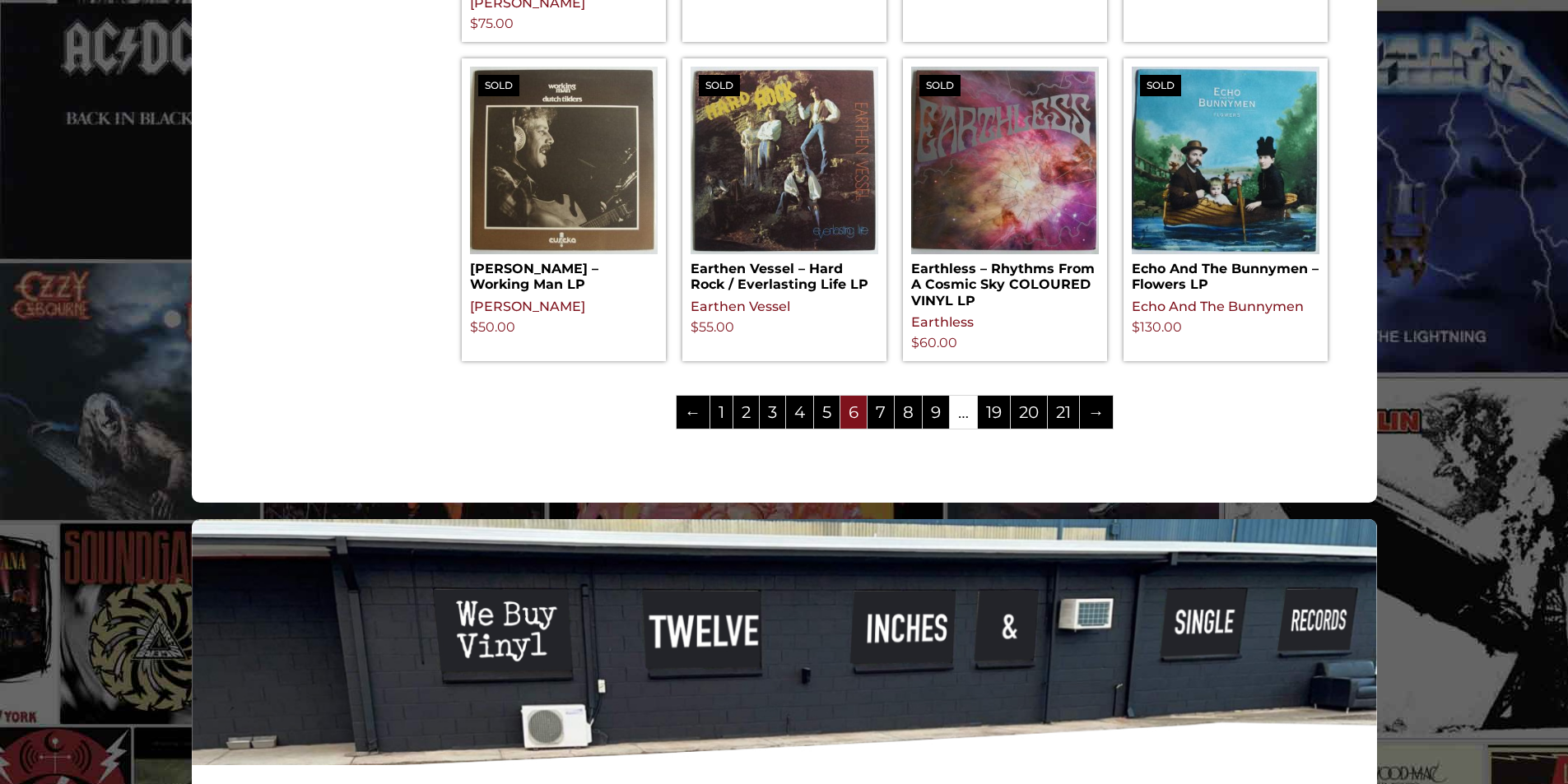
scroll to position [2057, 0]
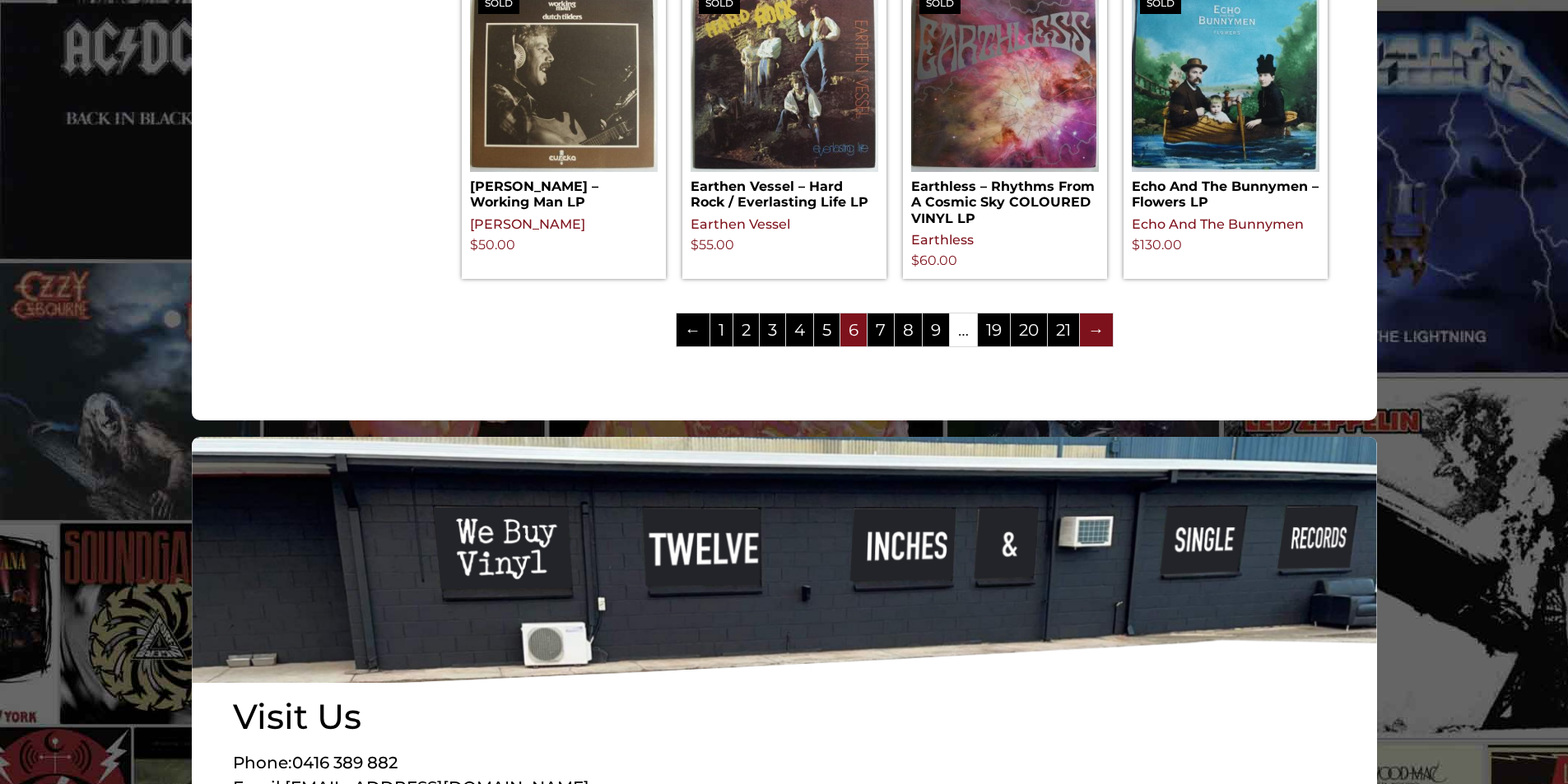
click at [1095, 314] on link "→" at bounding box center [1095, 329] width 33 height 33
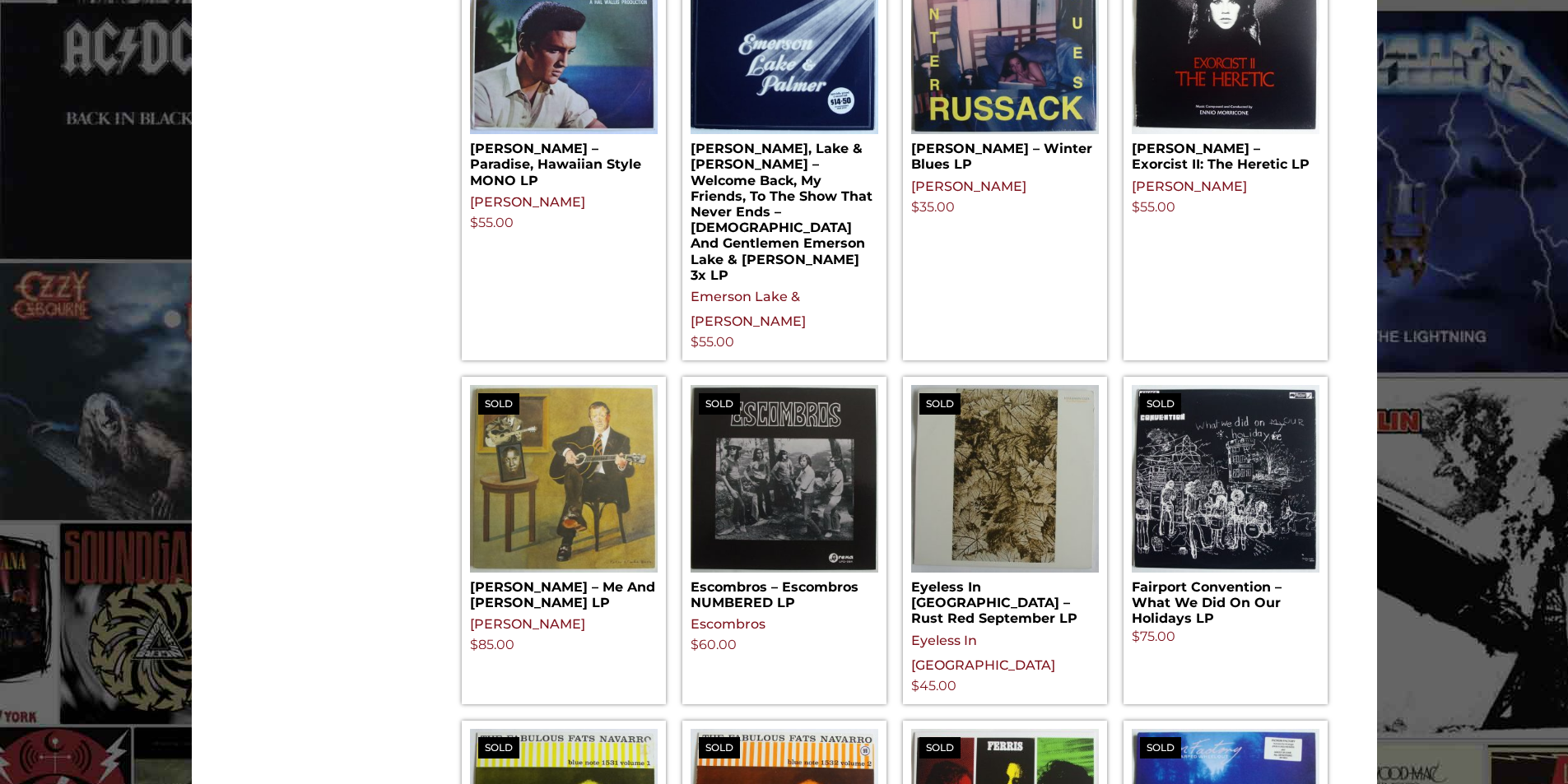
scroll to position [1646, 0]
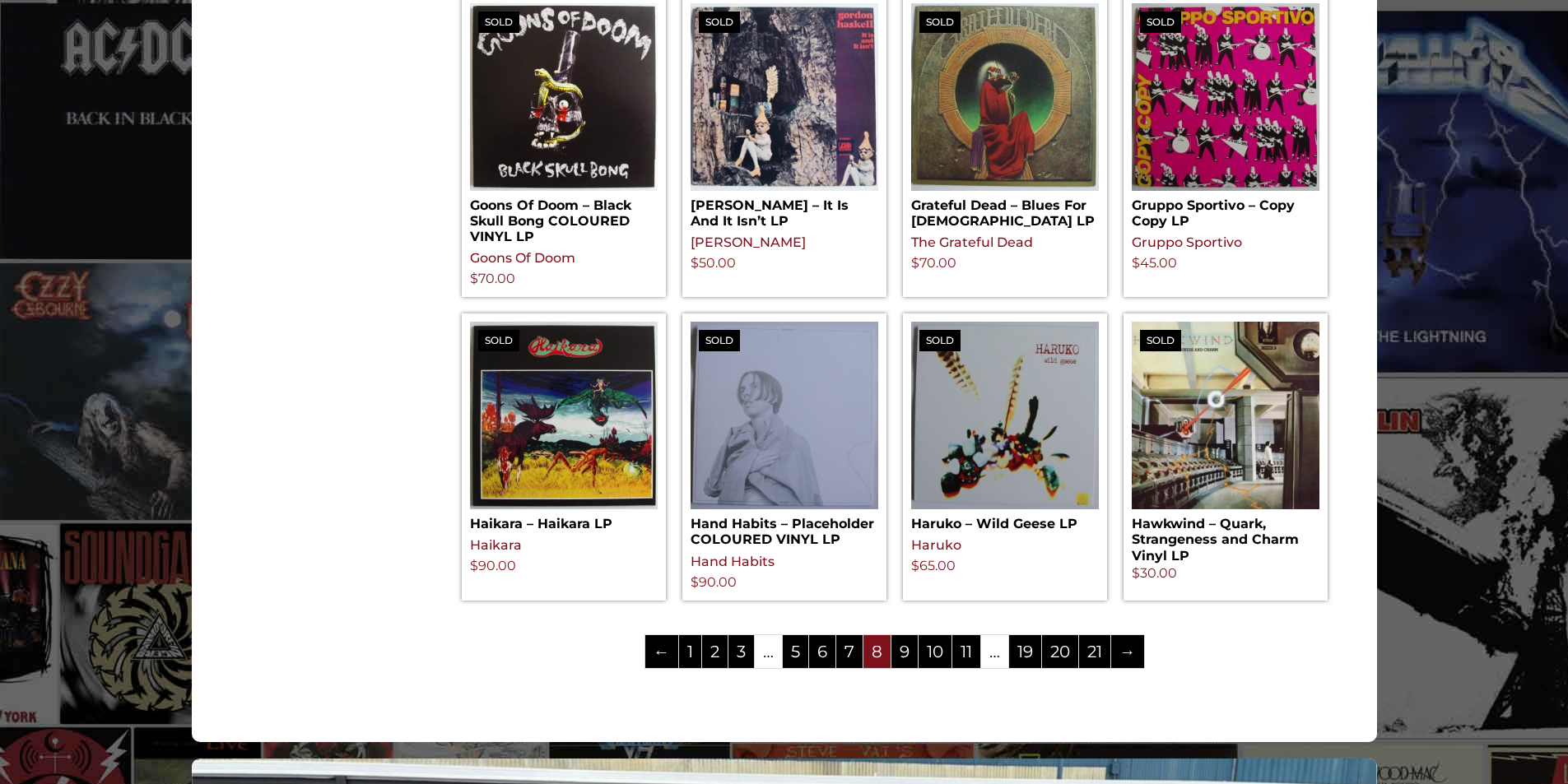
scroll to position [1728, 0]
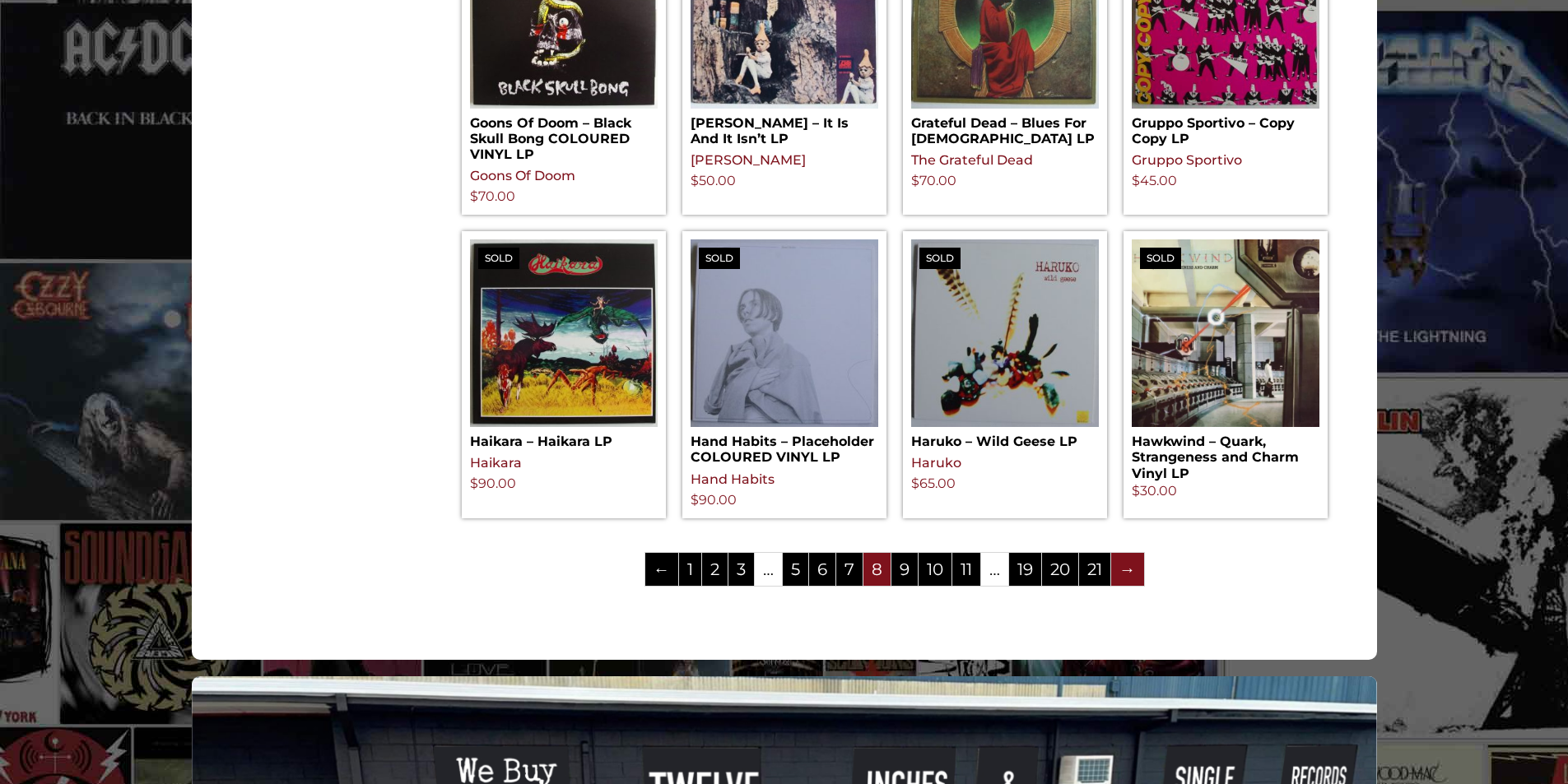
click at [1127, 570] on link "→" at bounding box center [1127, 569] width 33 height 33
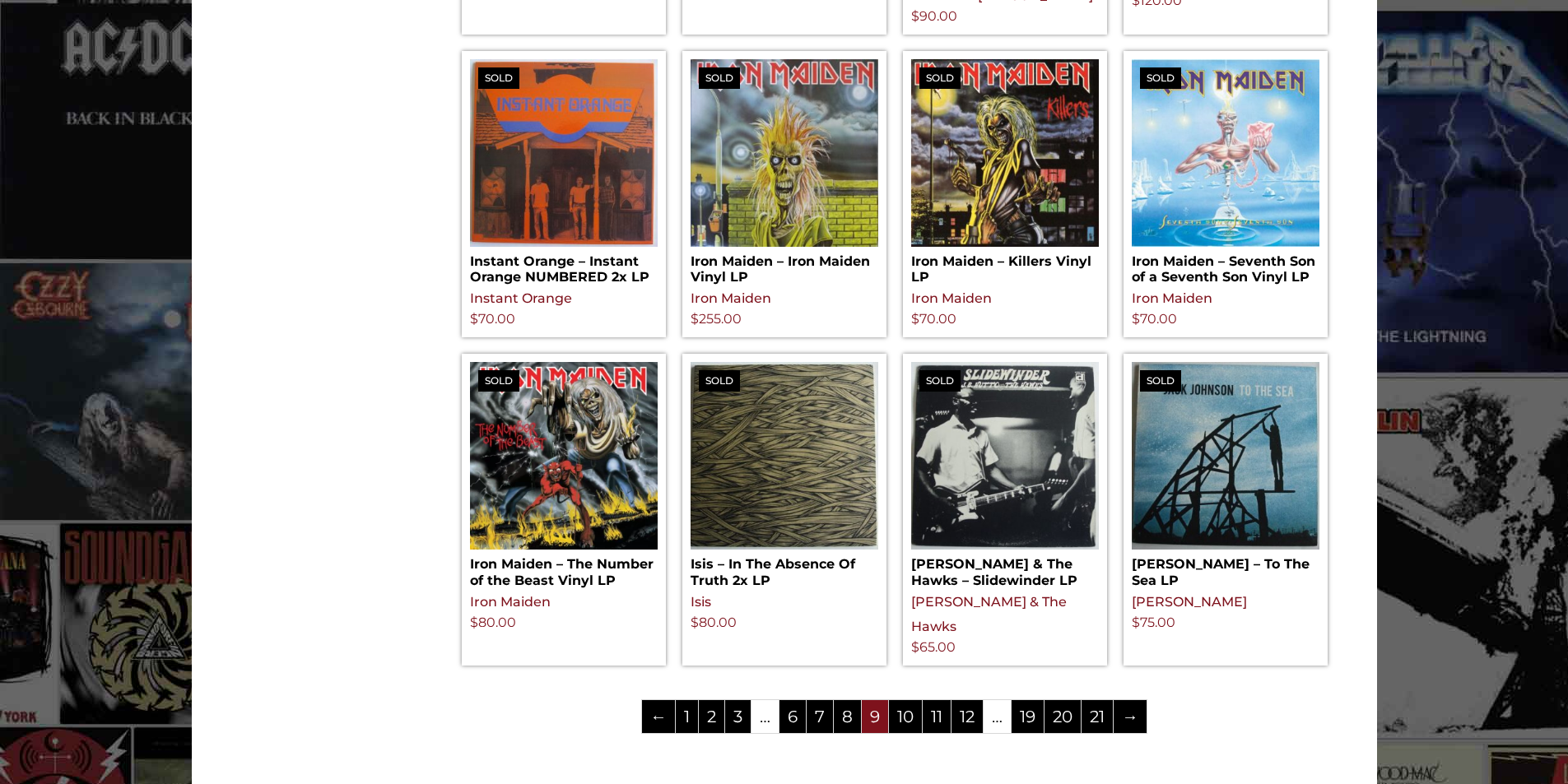
scroll to position [1728, 0]
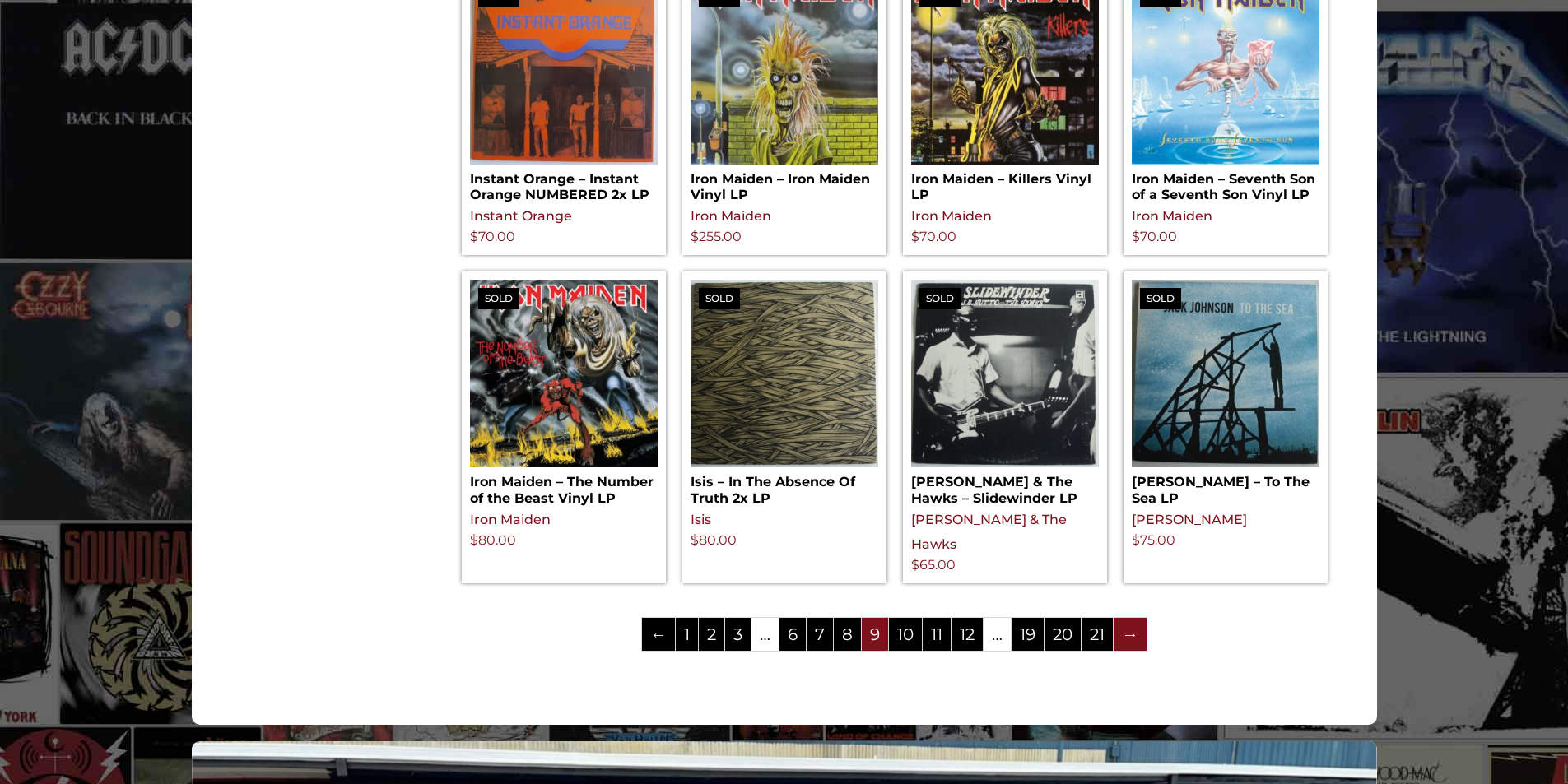
click at [1130, 619] on link "→" at bounding box center [1130, 634] width 33 height 33
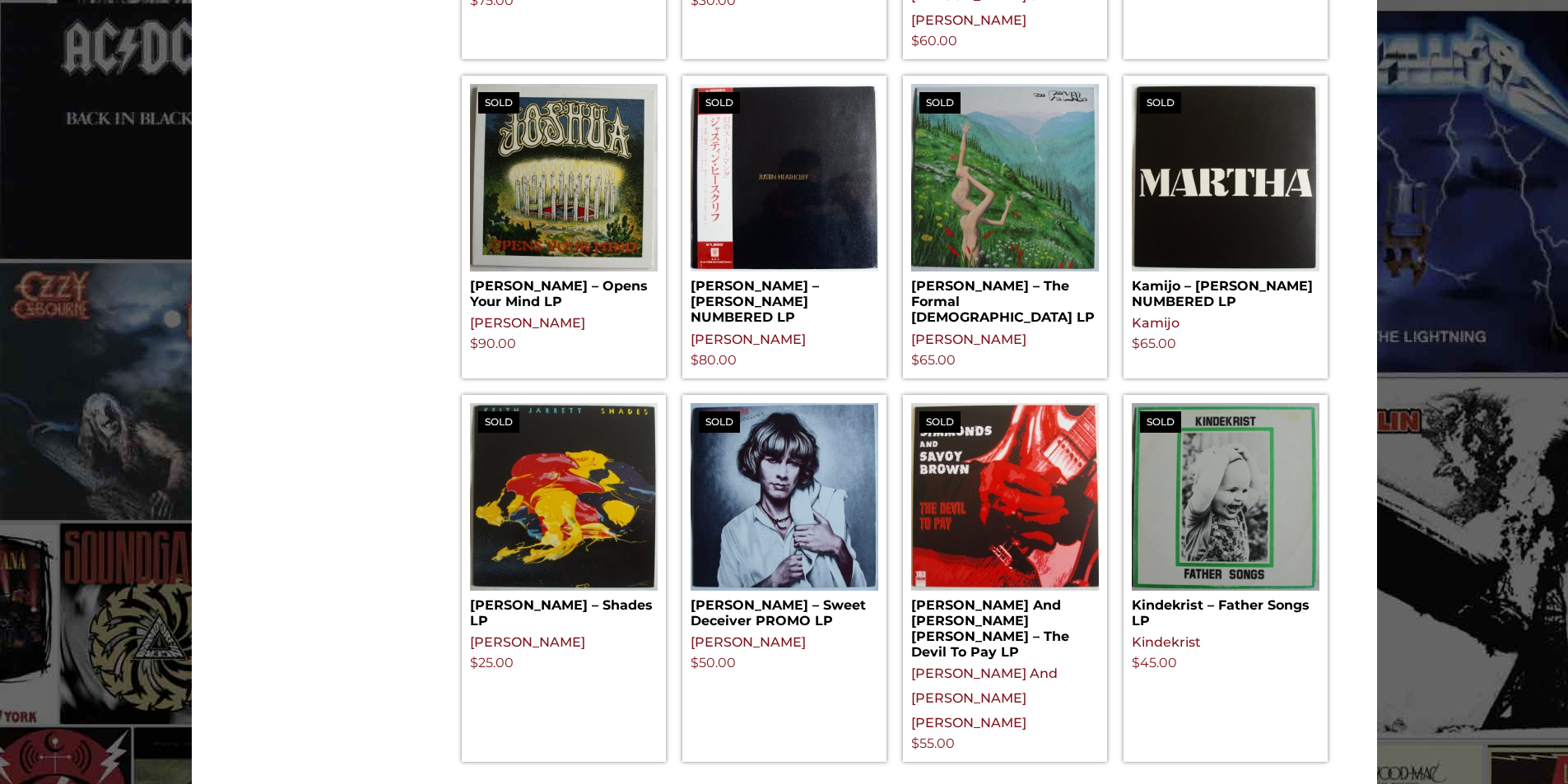
scroll to position [1728, 0]
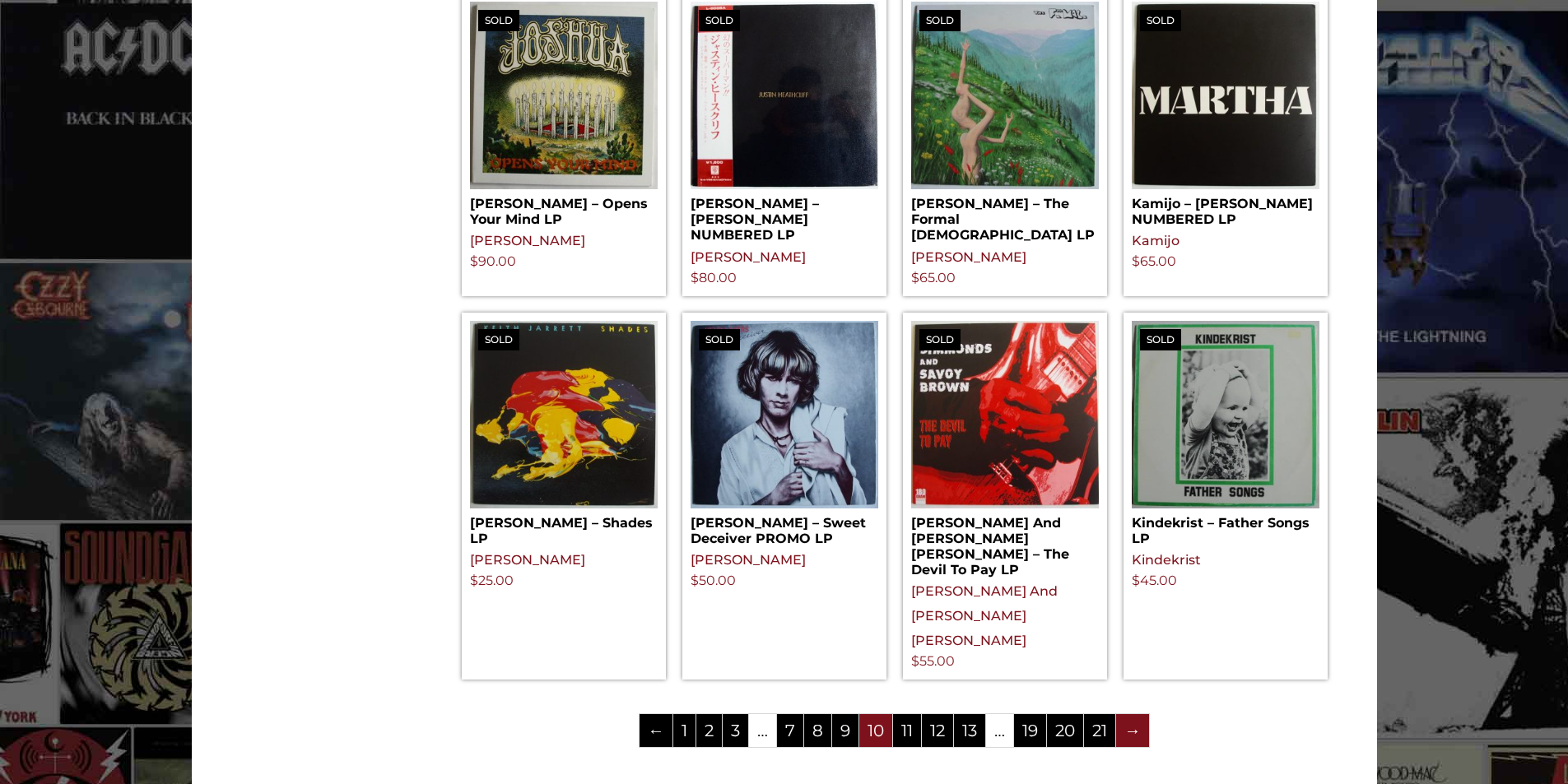
click at [1126, 714] on link "→" at bounding box center [1132, 730] width 33 height 33
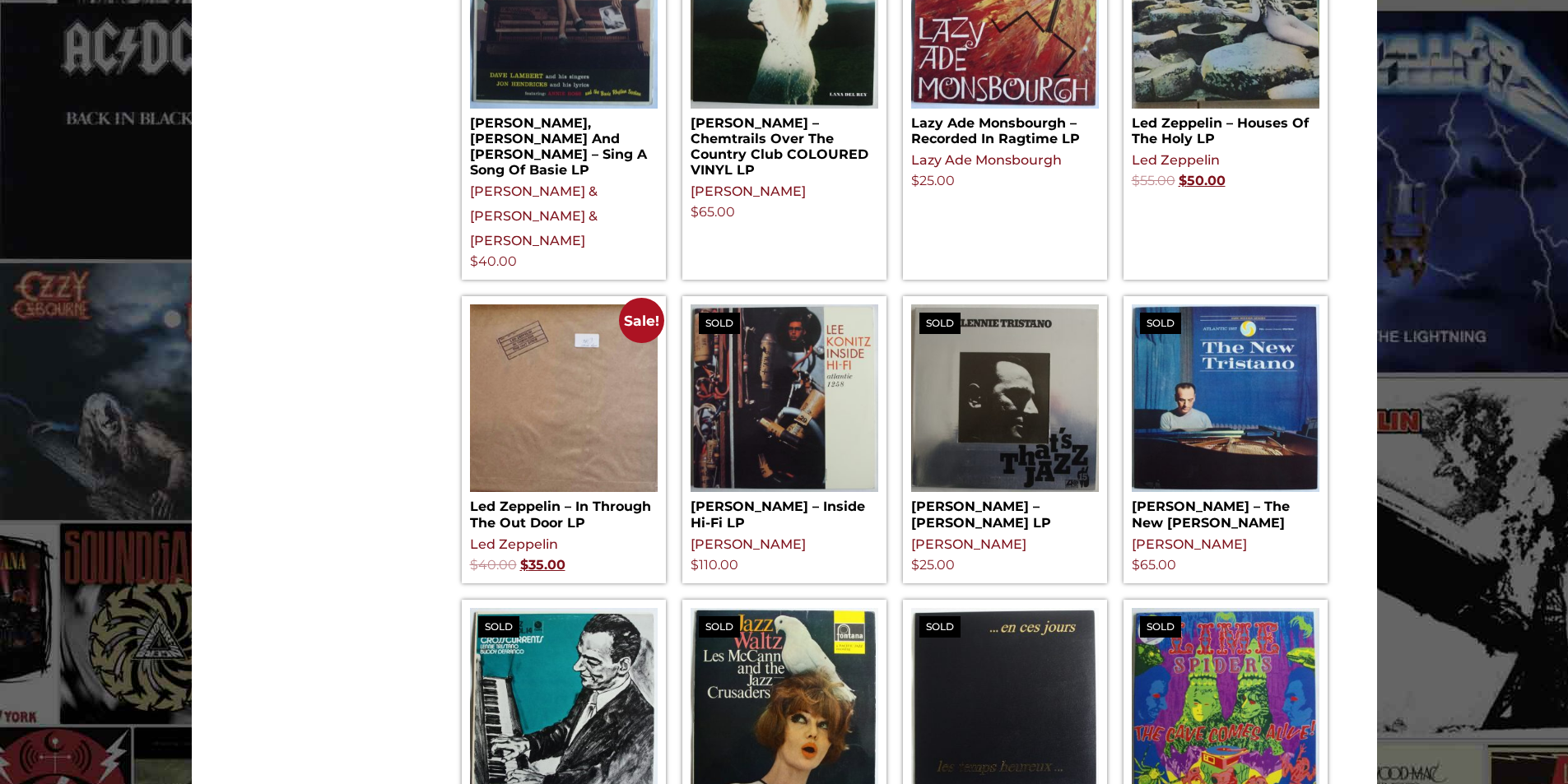
scroll to position [1646, 0]
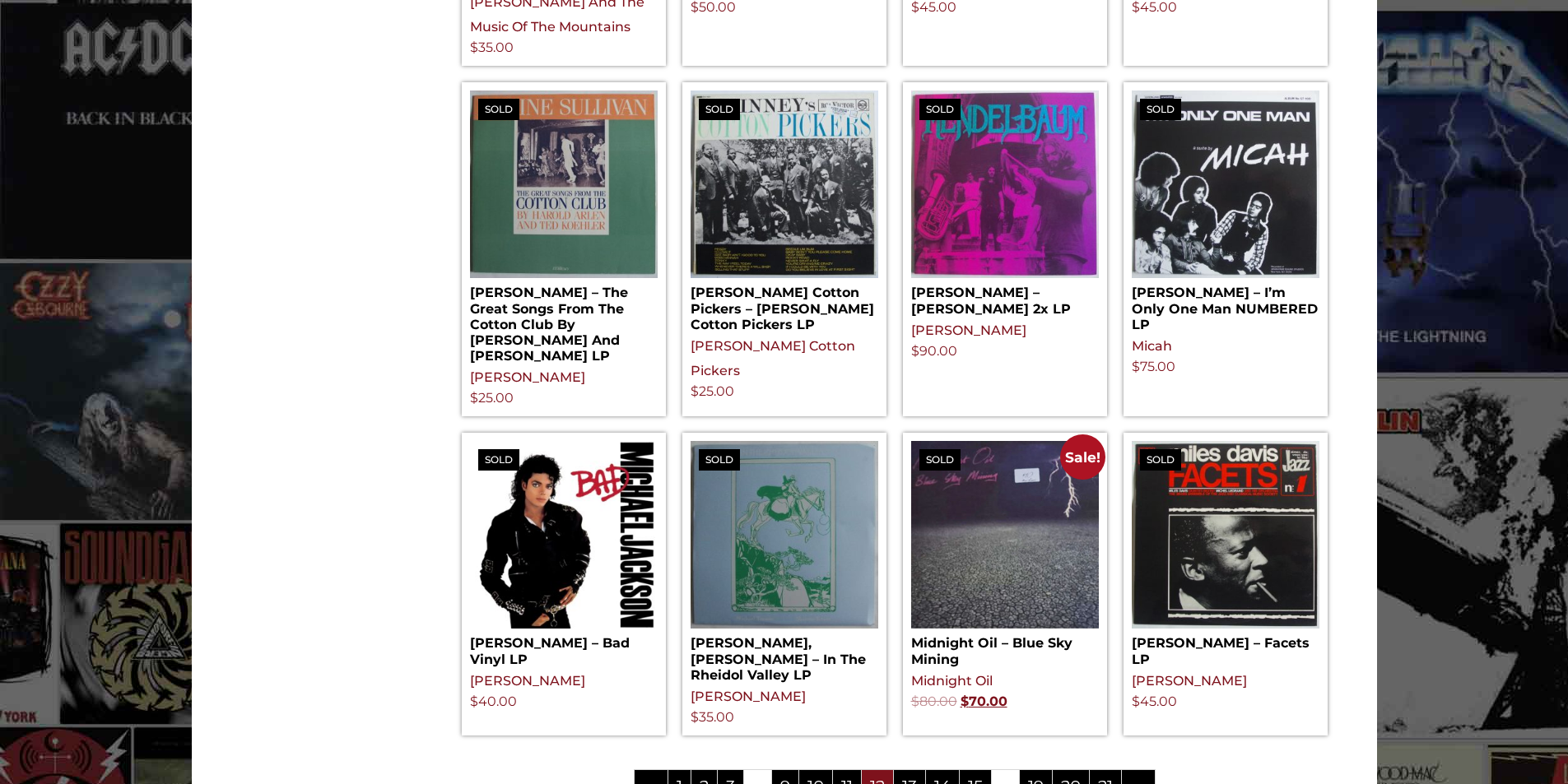
scroll to position [1728, 0]
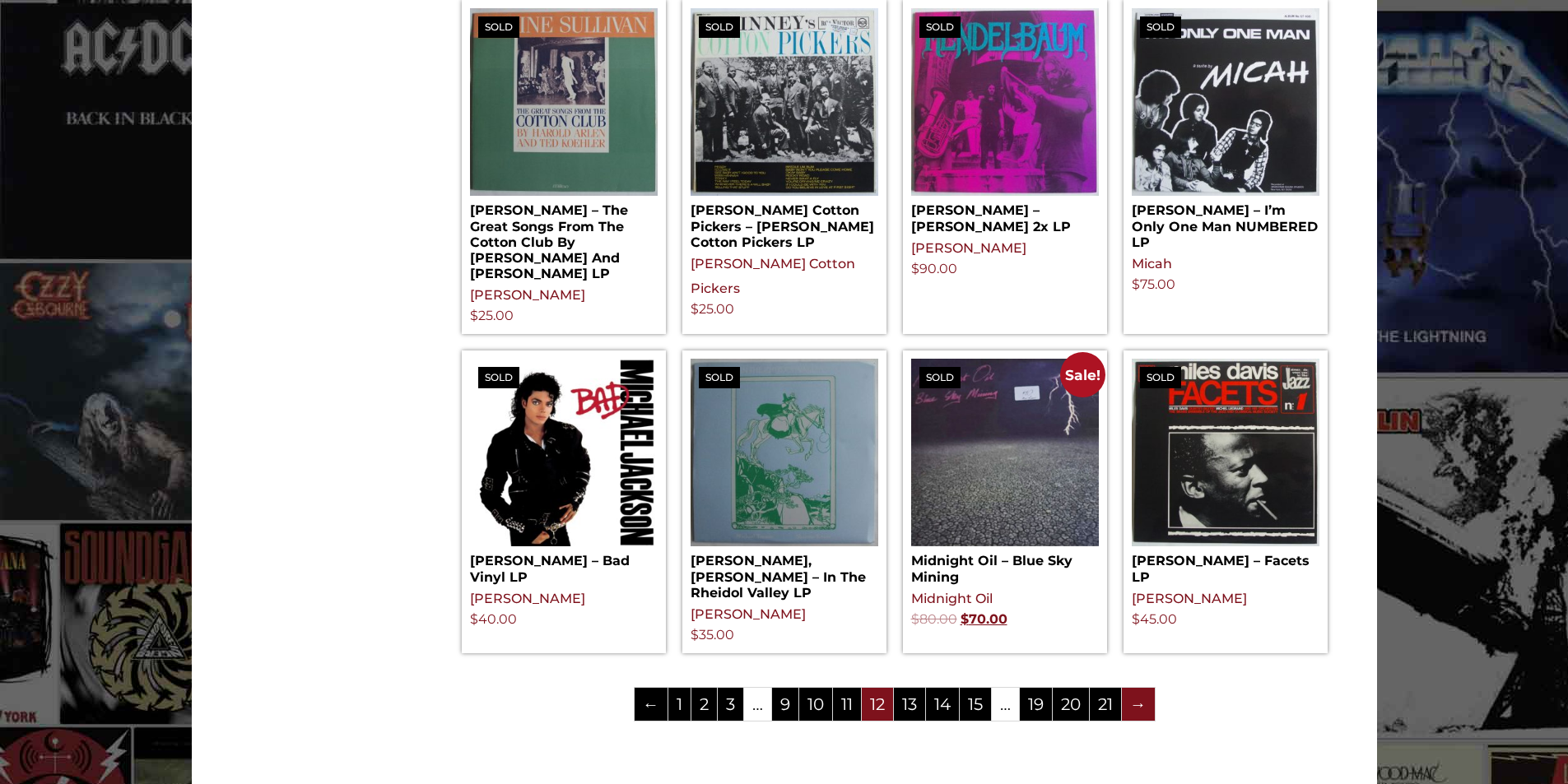
click at [1137, 688] on link "→" at bounding box center [1138, 704] width 33 height 33
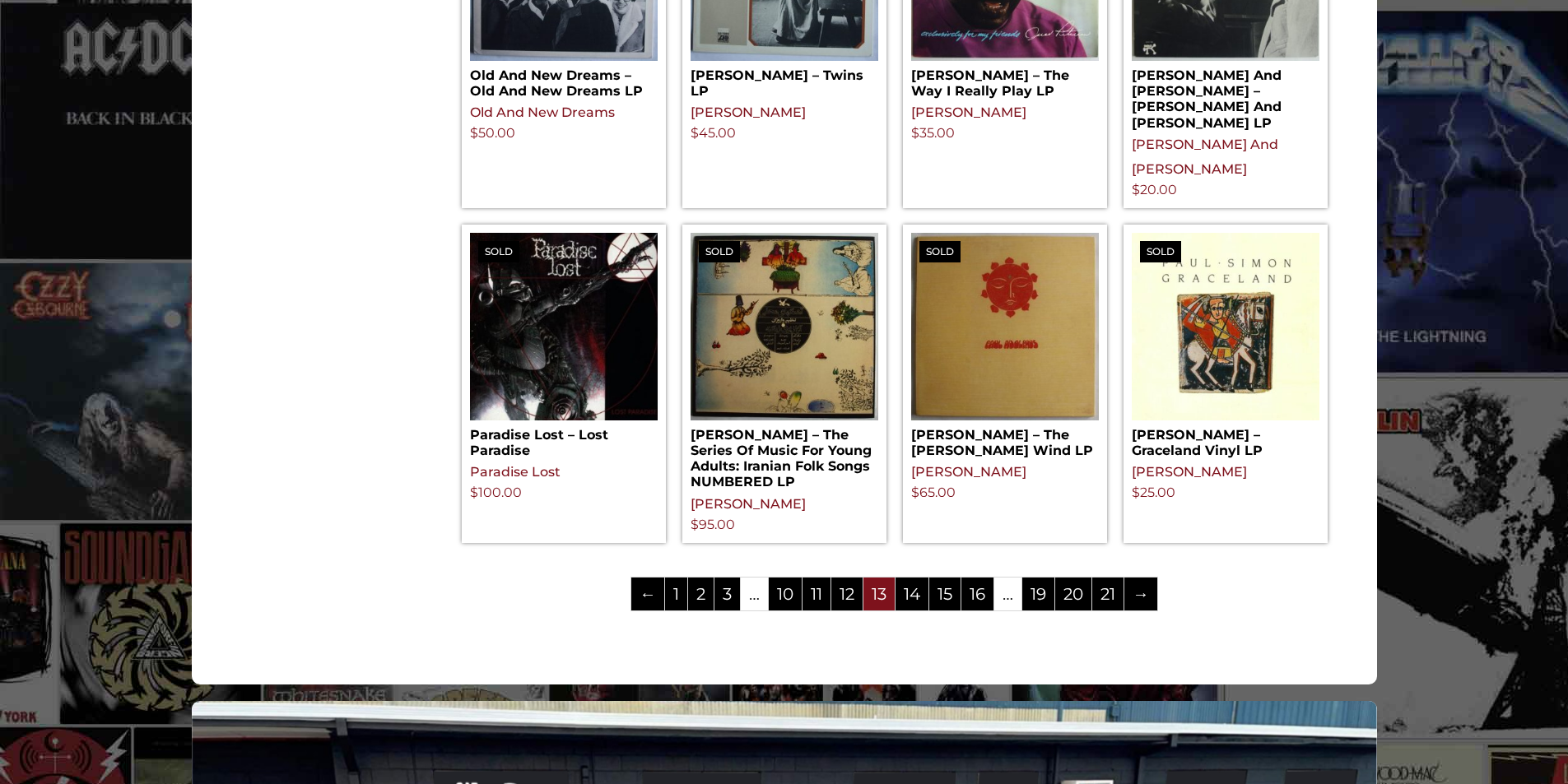
scroll to position [1810, 0]
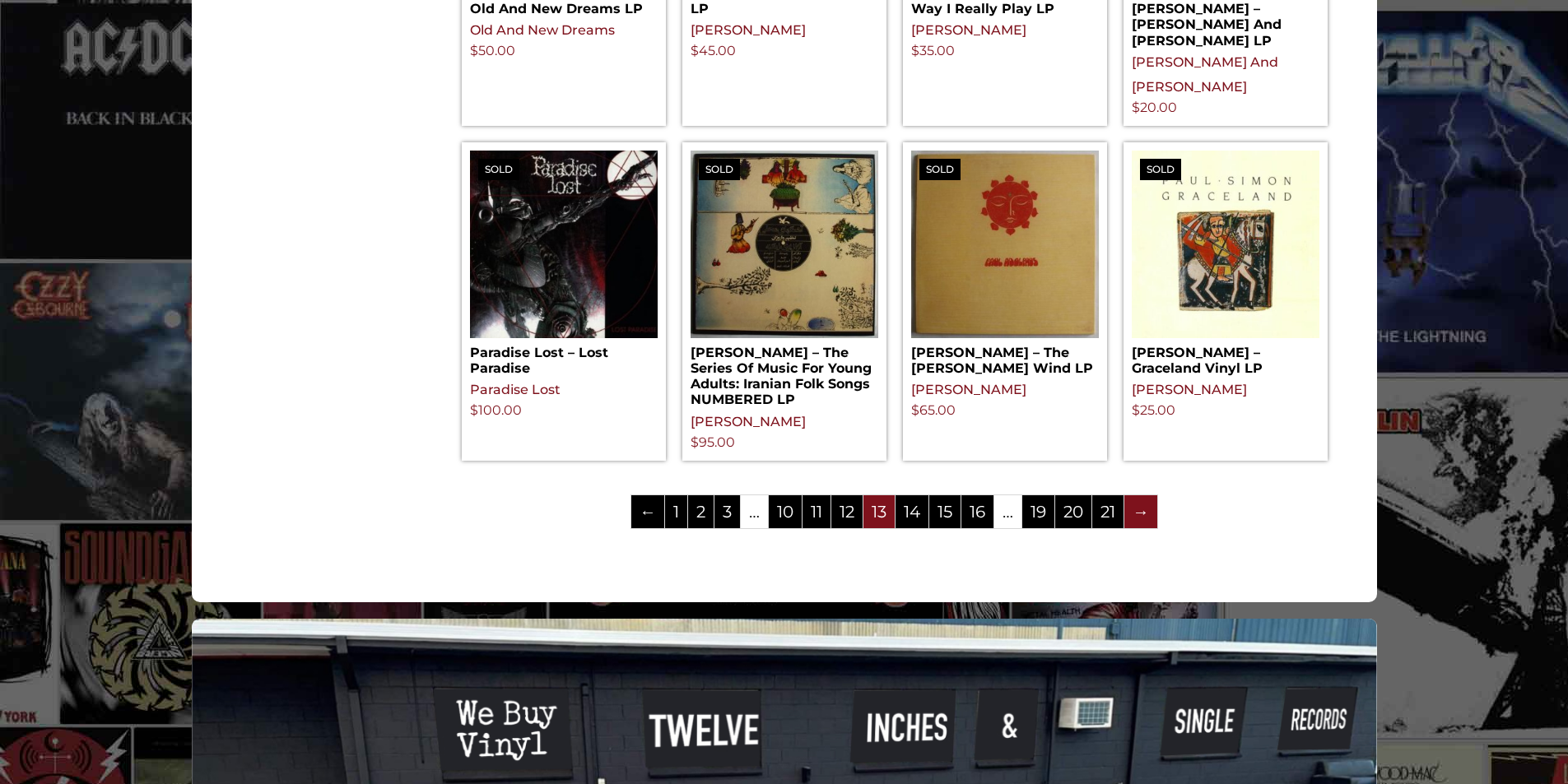
click at [1139, 496] on link "→" at bounding box center [1141, 511] width 33 height 33
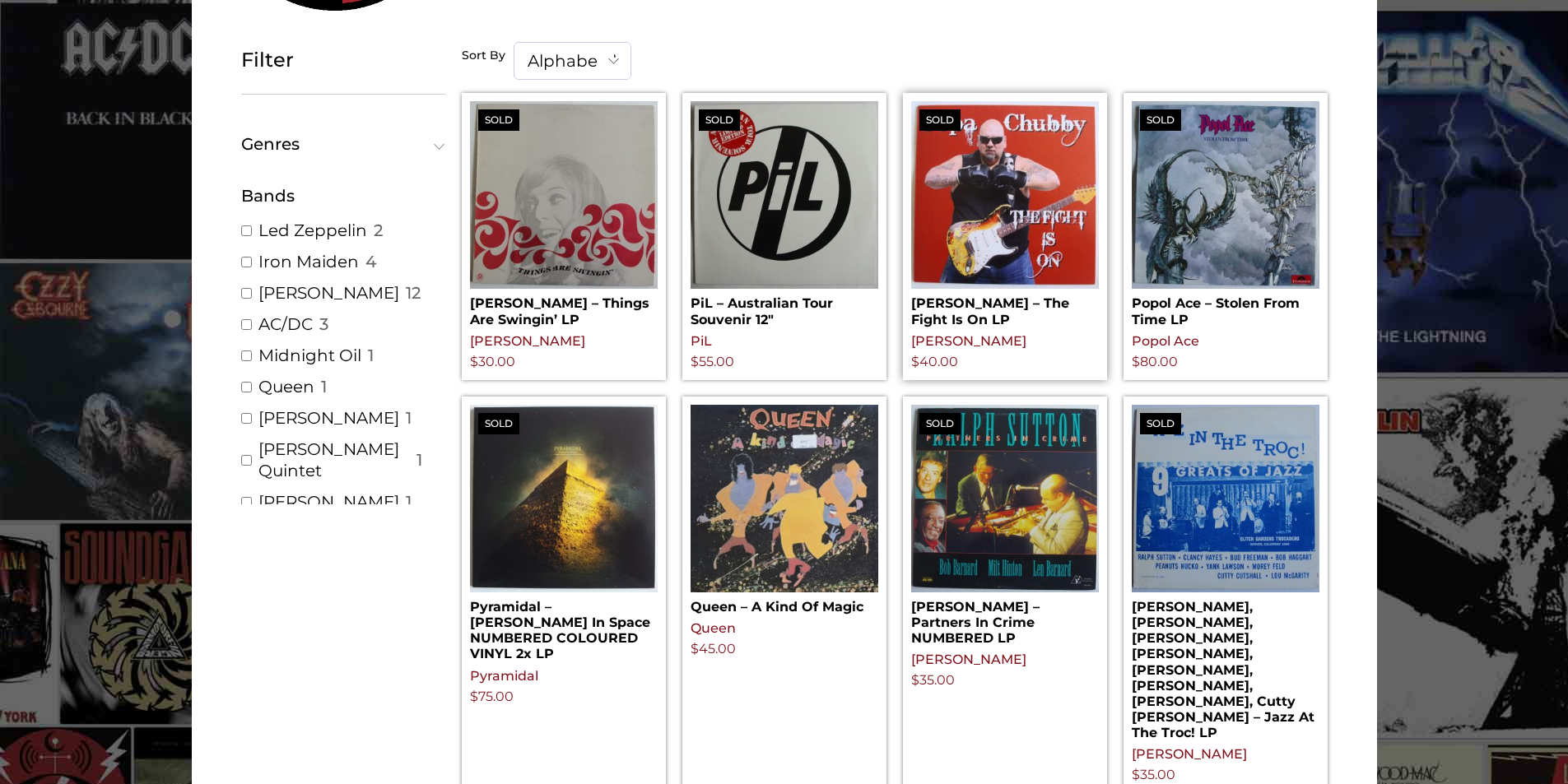
scroll to position [329, 0]
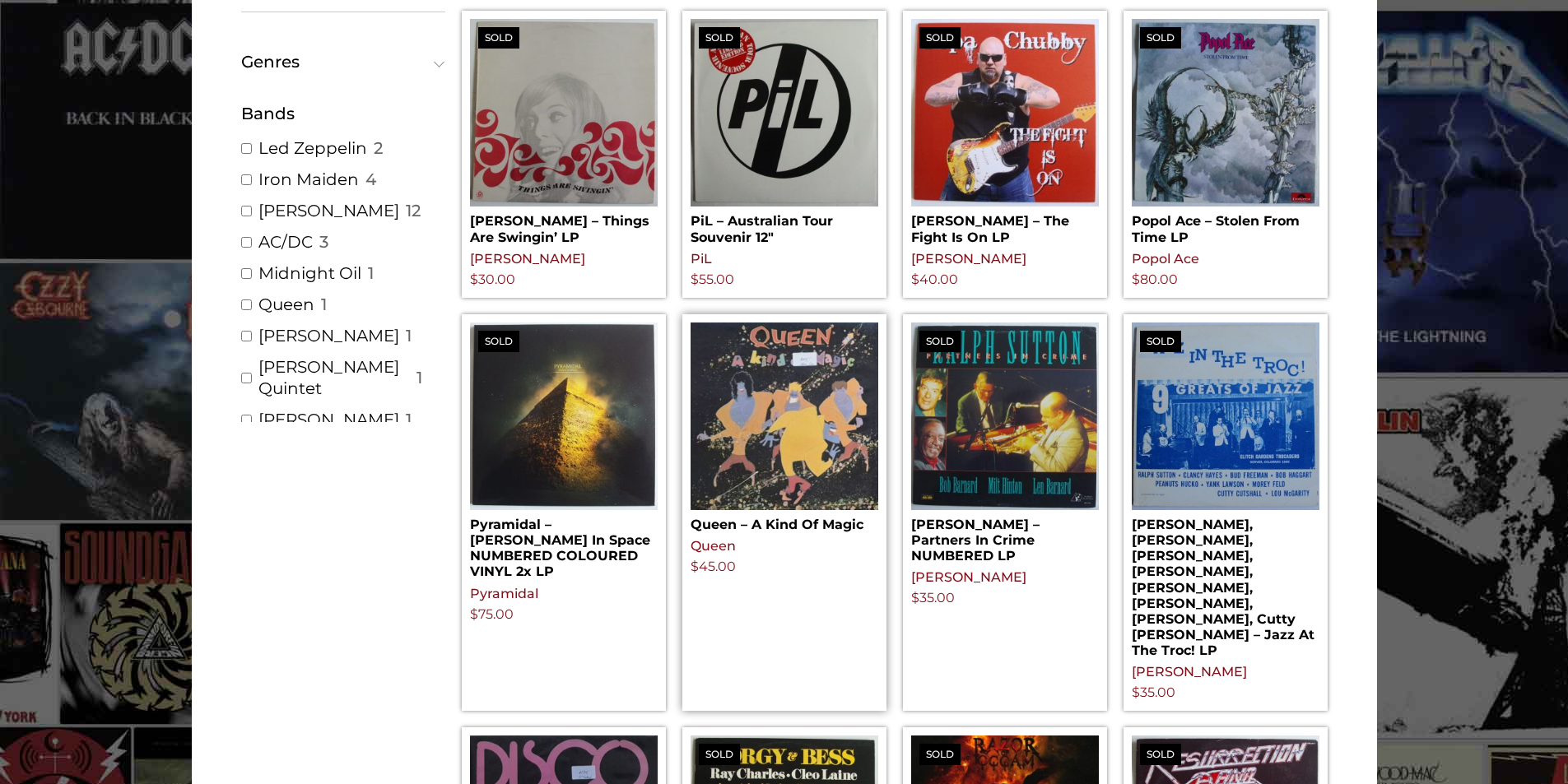
click at [741, 427] on img at bounding box center [784, 417] width 188 height 188
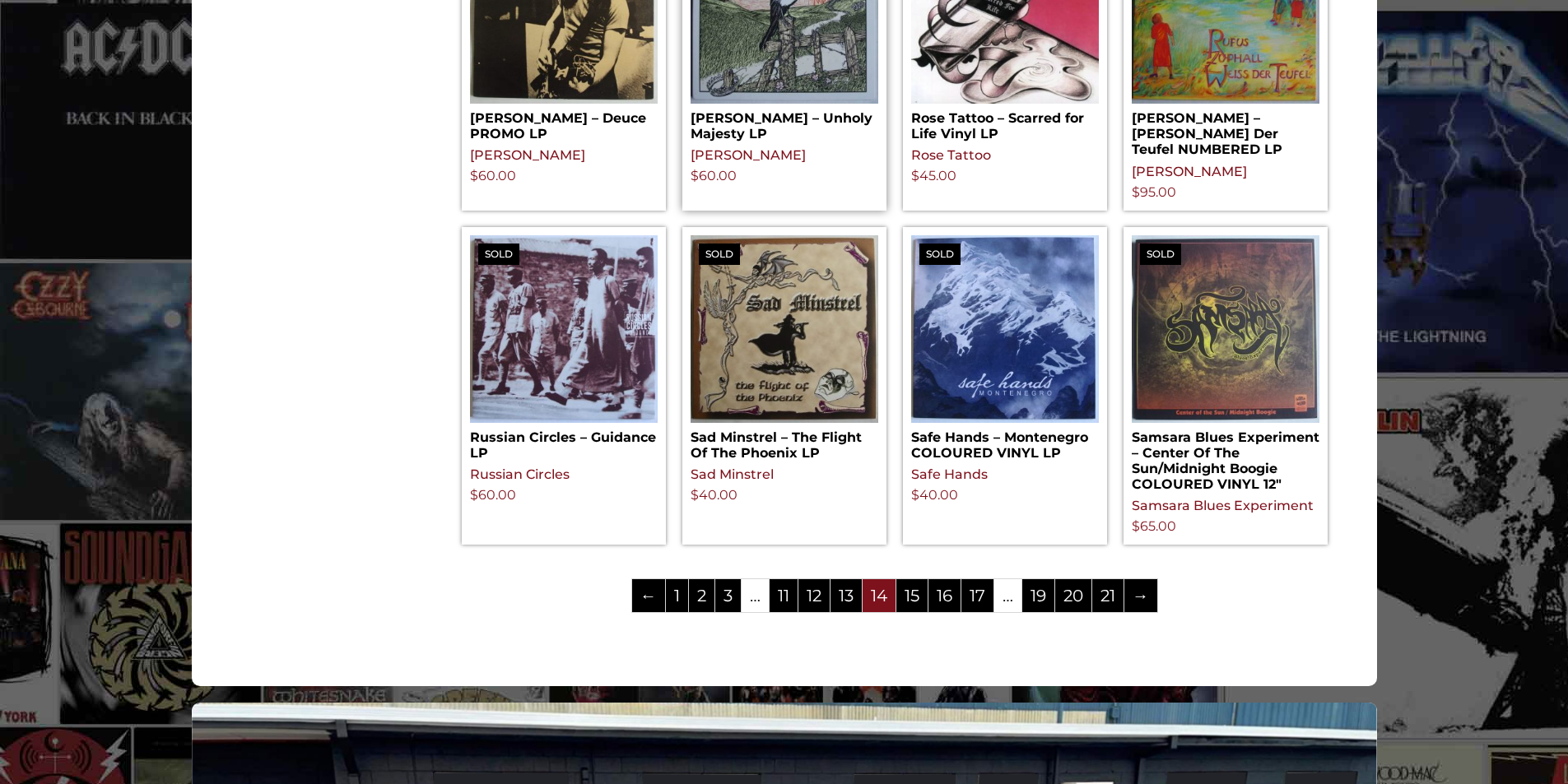
scroll to position [1975, 0]
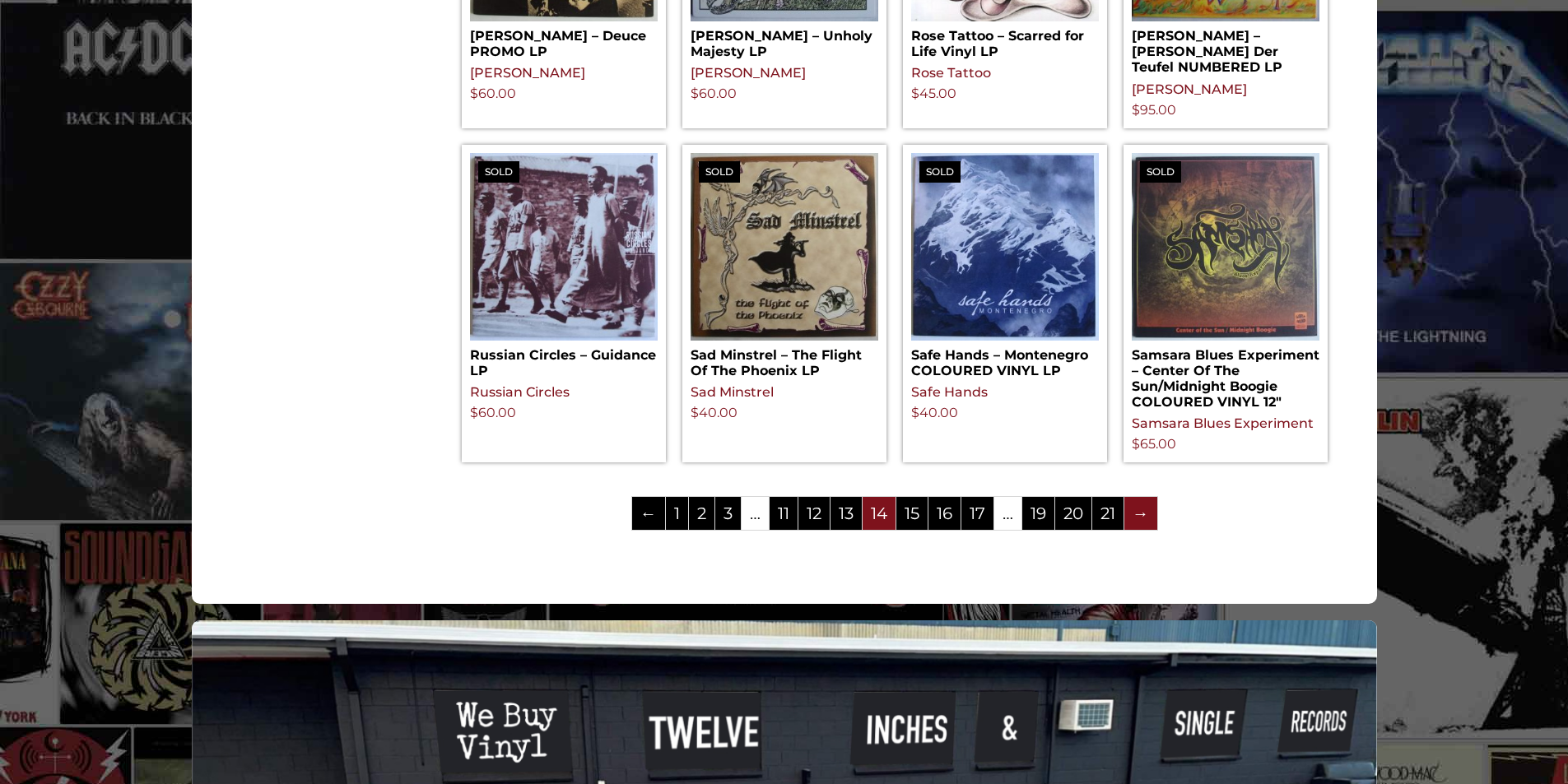
click at [1141, 497] on link "→" at bounding box center [1141, 513] width 33 height 33
click at [911, 497] on link "15" at bounding box center [911, 513] width 31 height 33
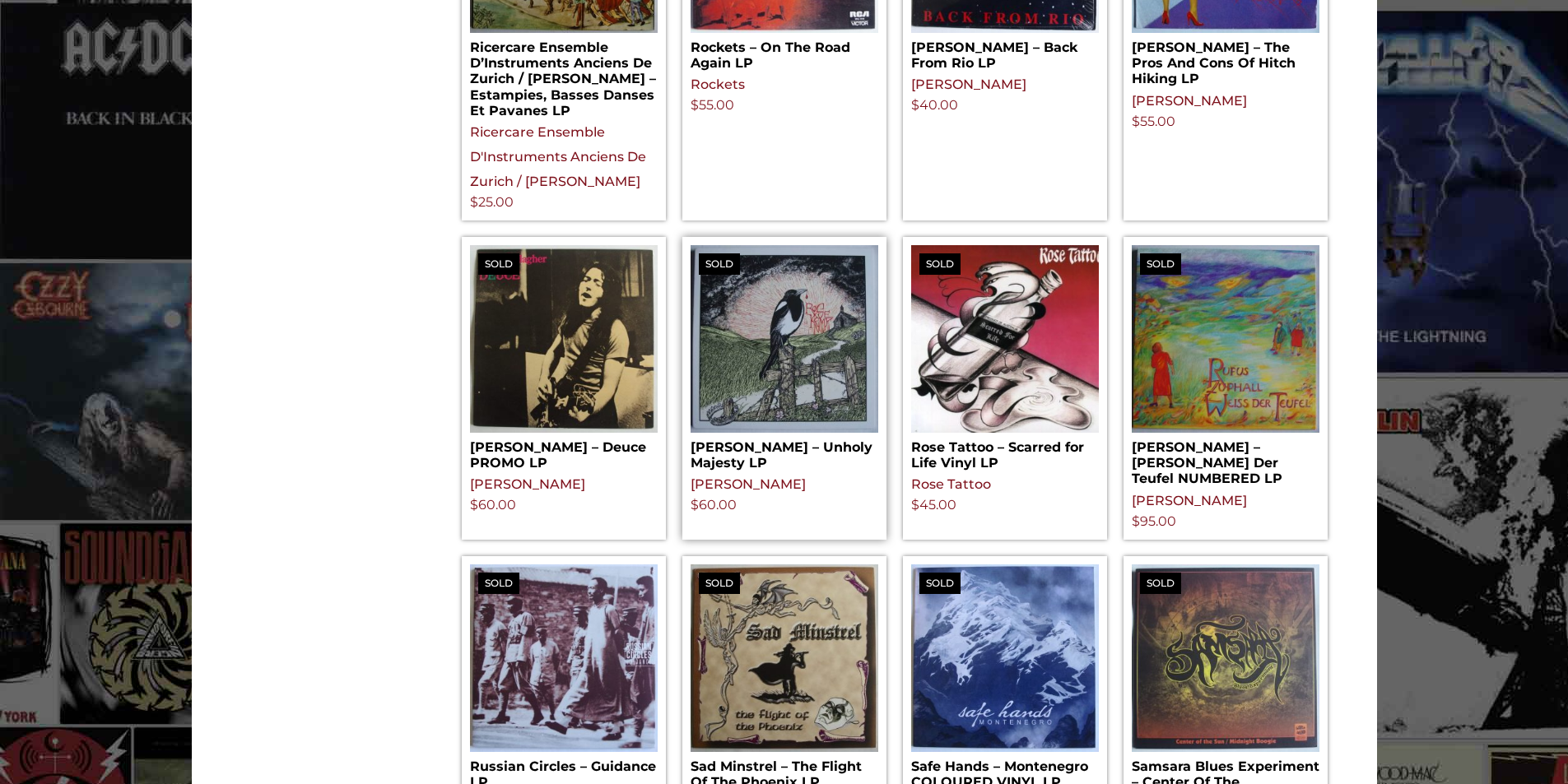
scroll to position [1646, 0]
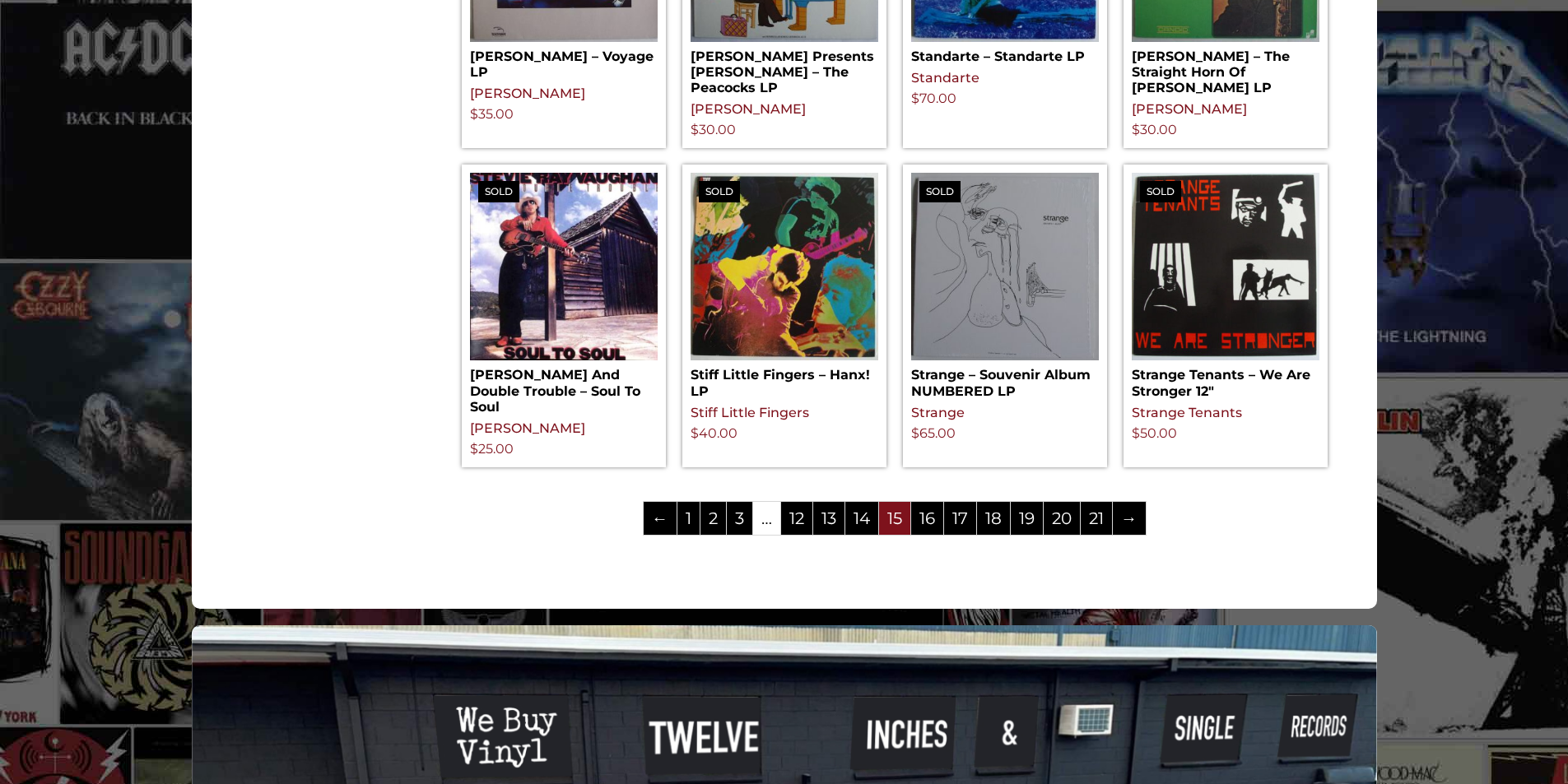
scroll to position [1893, 0]
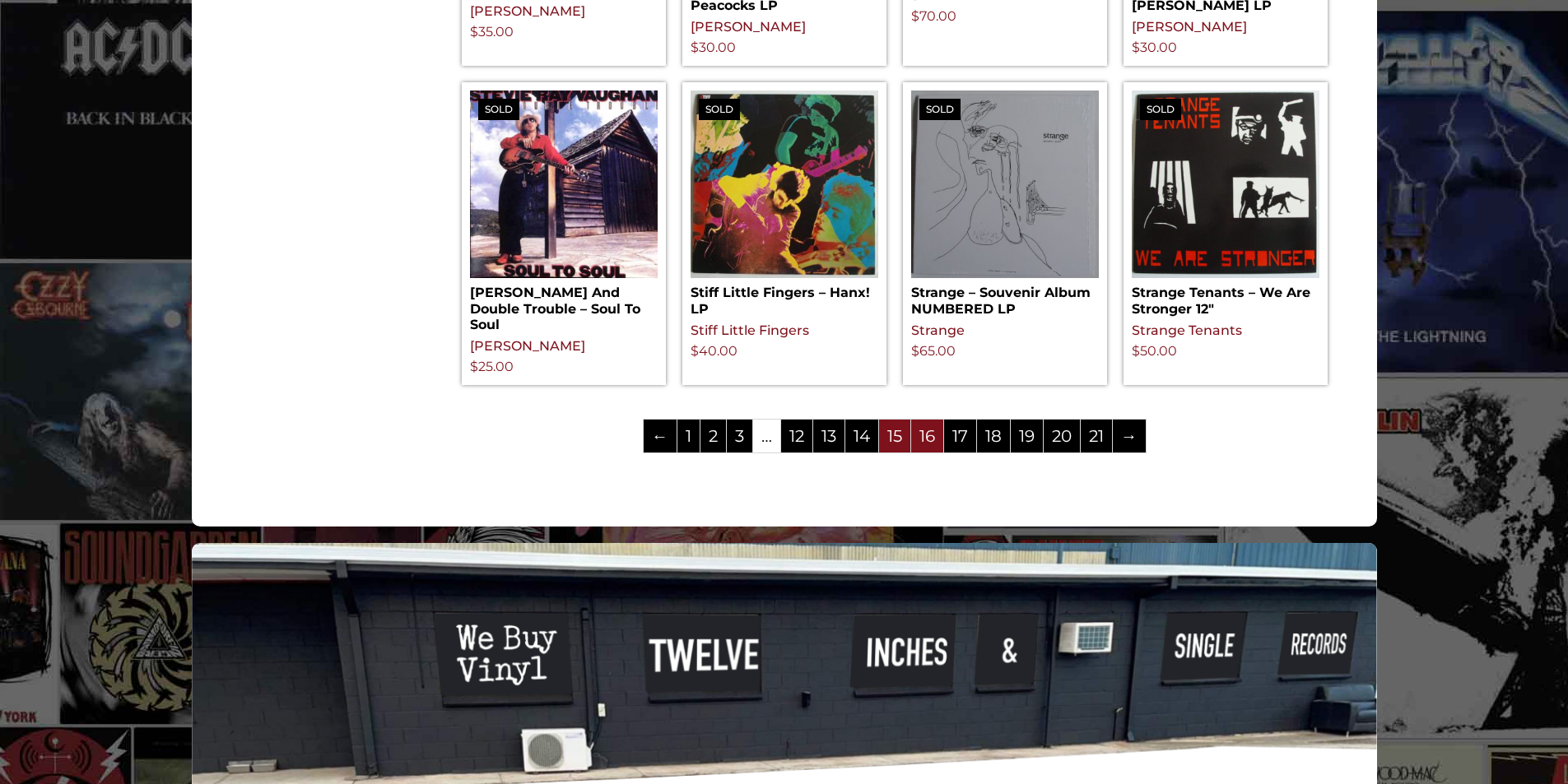
click at [926, 419] on link "16" at bounding box center [927, 435] width 32 height 33
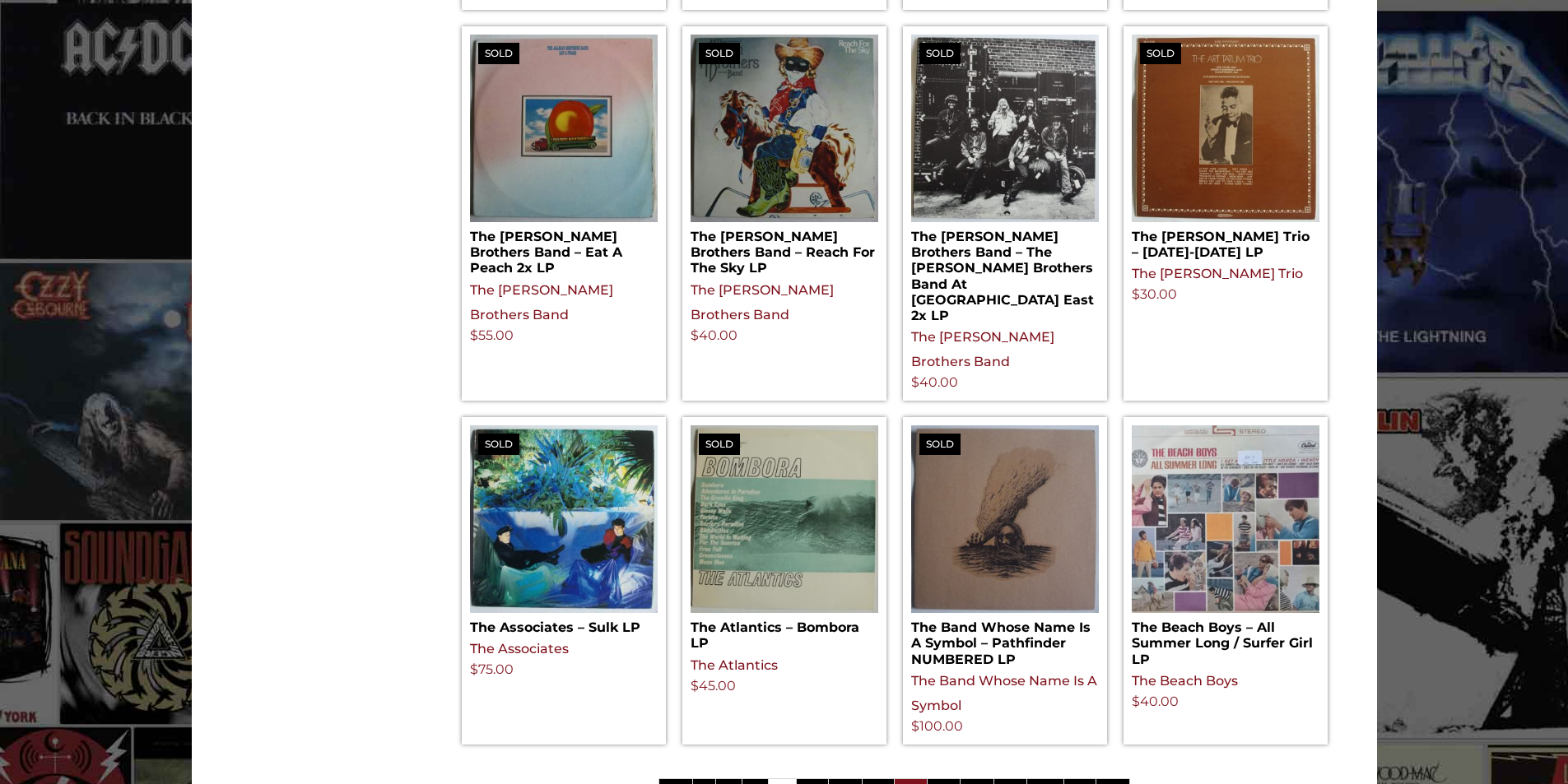
scroll to position [1728, 0]
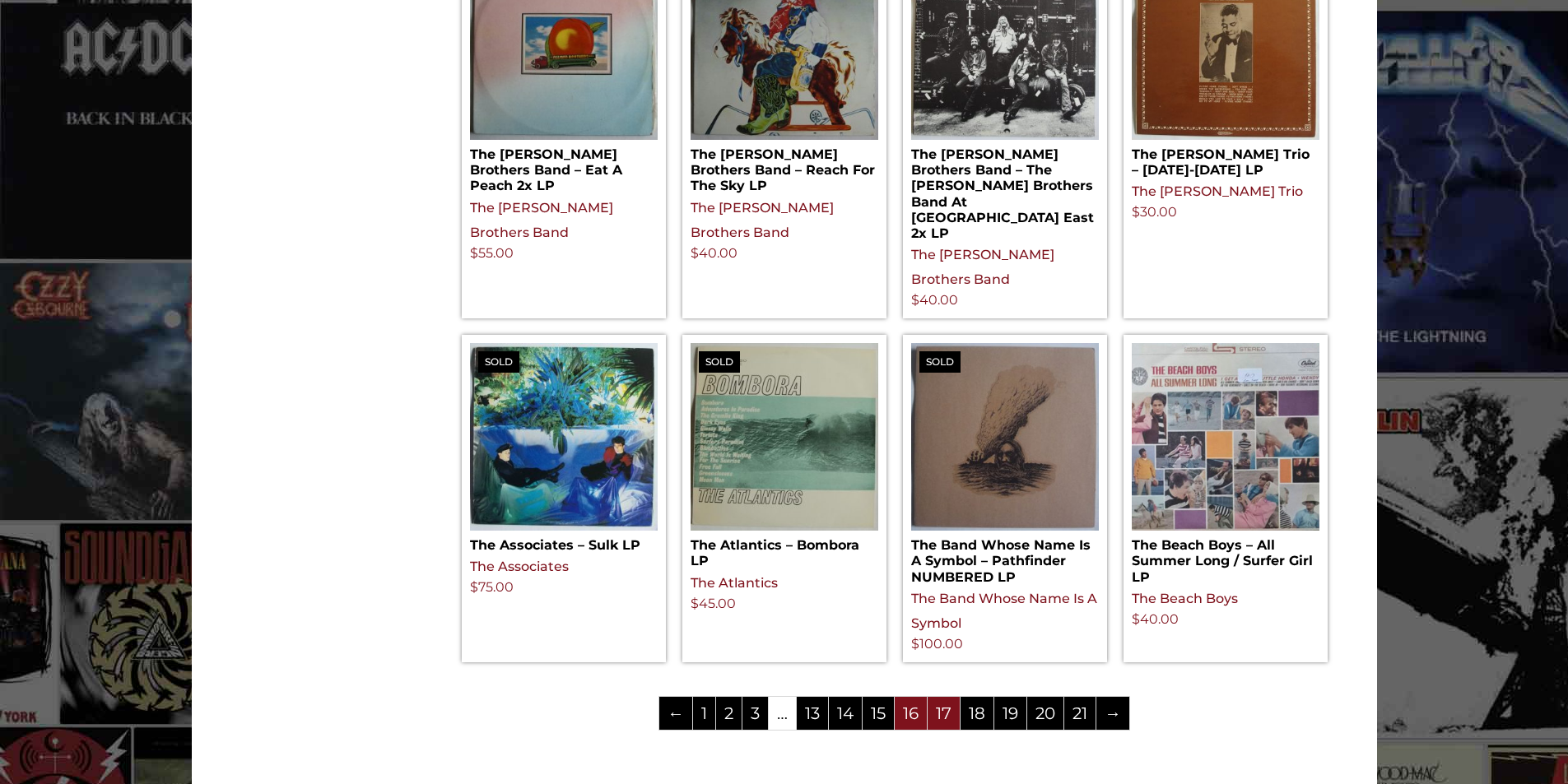
click at [937, 697] on link "17" at bounding box center [943, 713] width 32 height 33
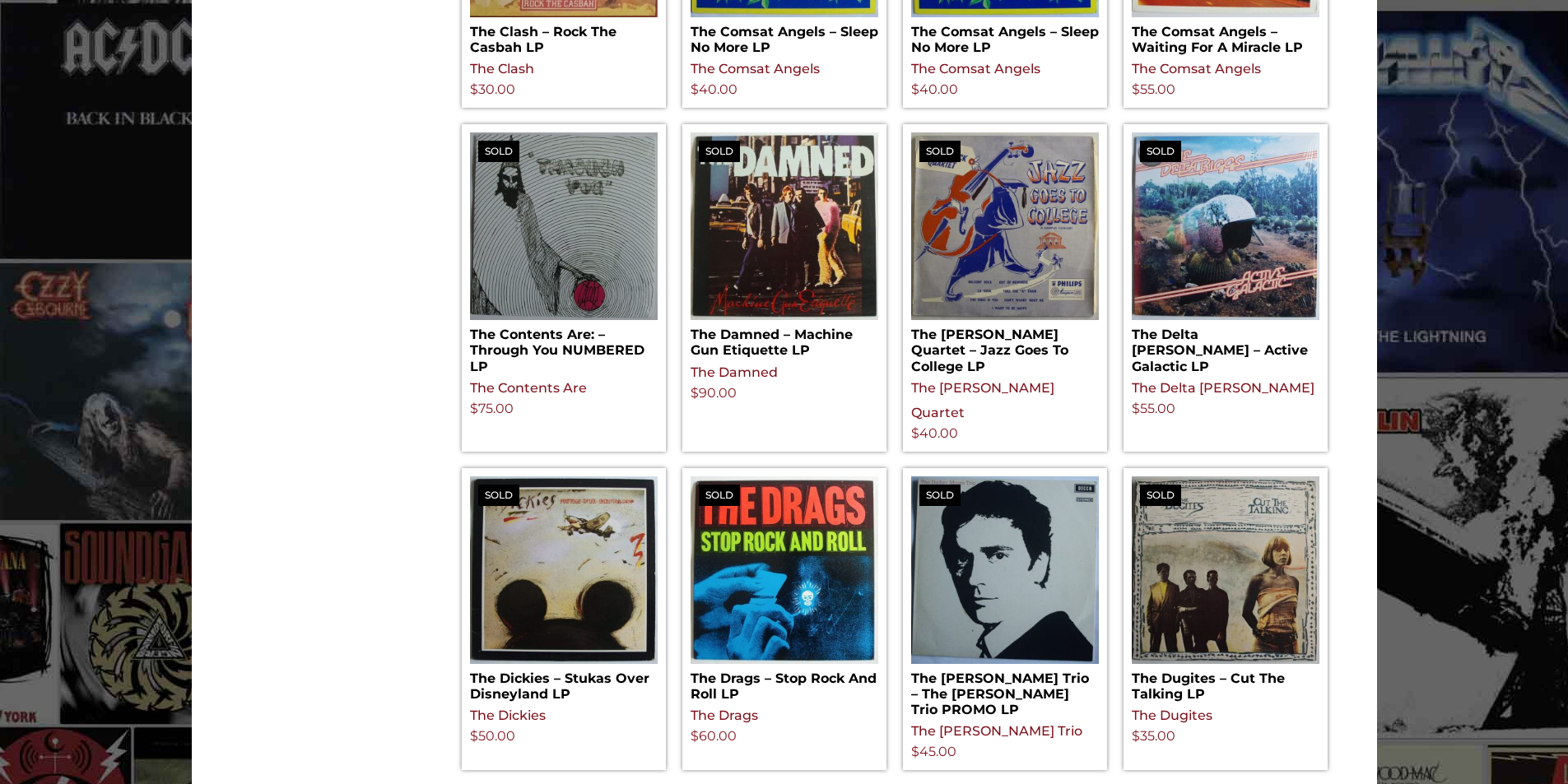
scroll to position [1728, 0]
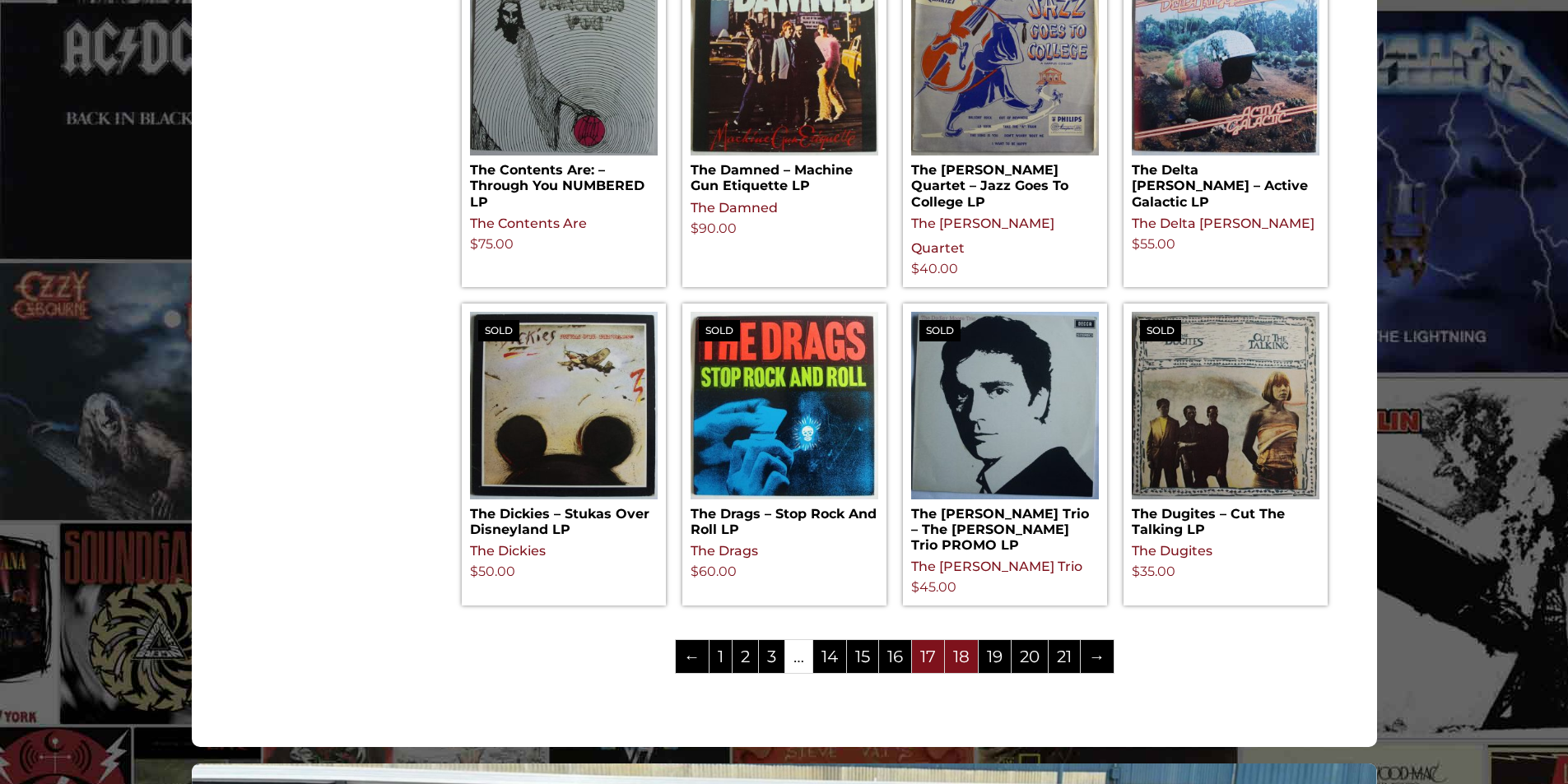
click at [957, 641] on link "18" at bounding box center [961, 657] width 33 height 33
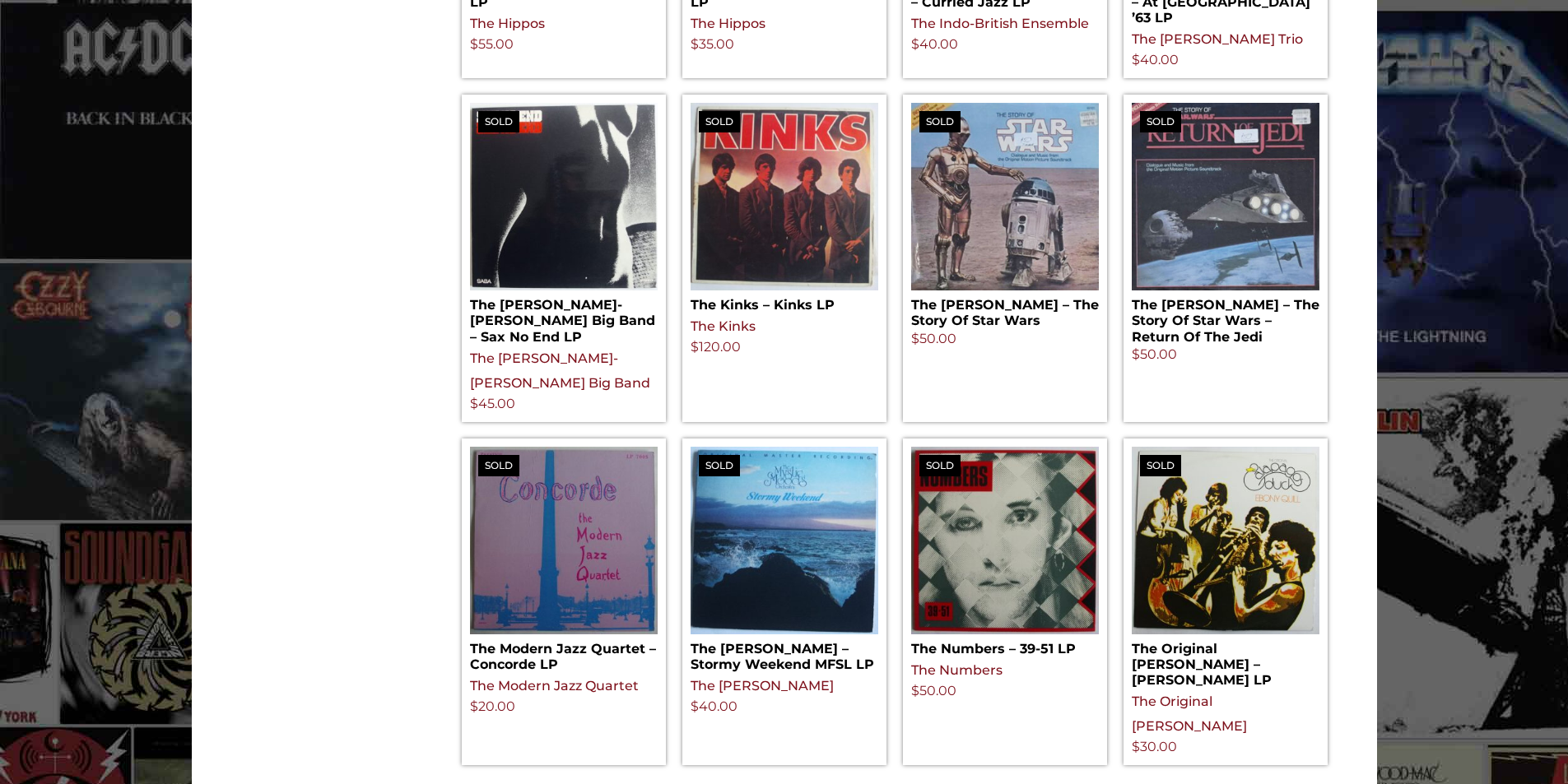
scroll to position [1646, 0]
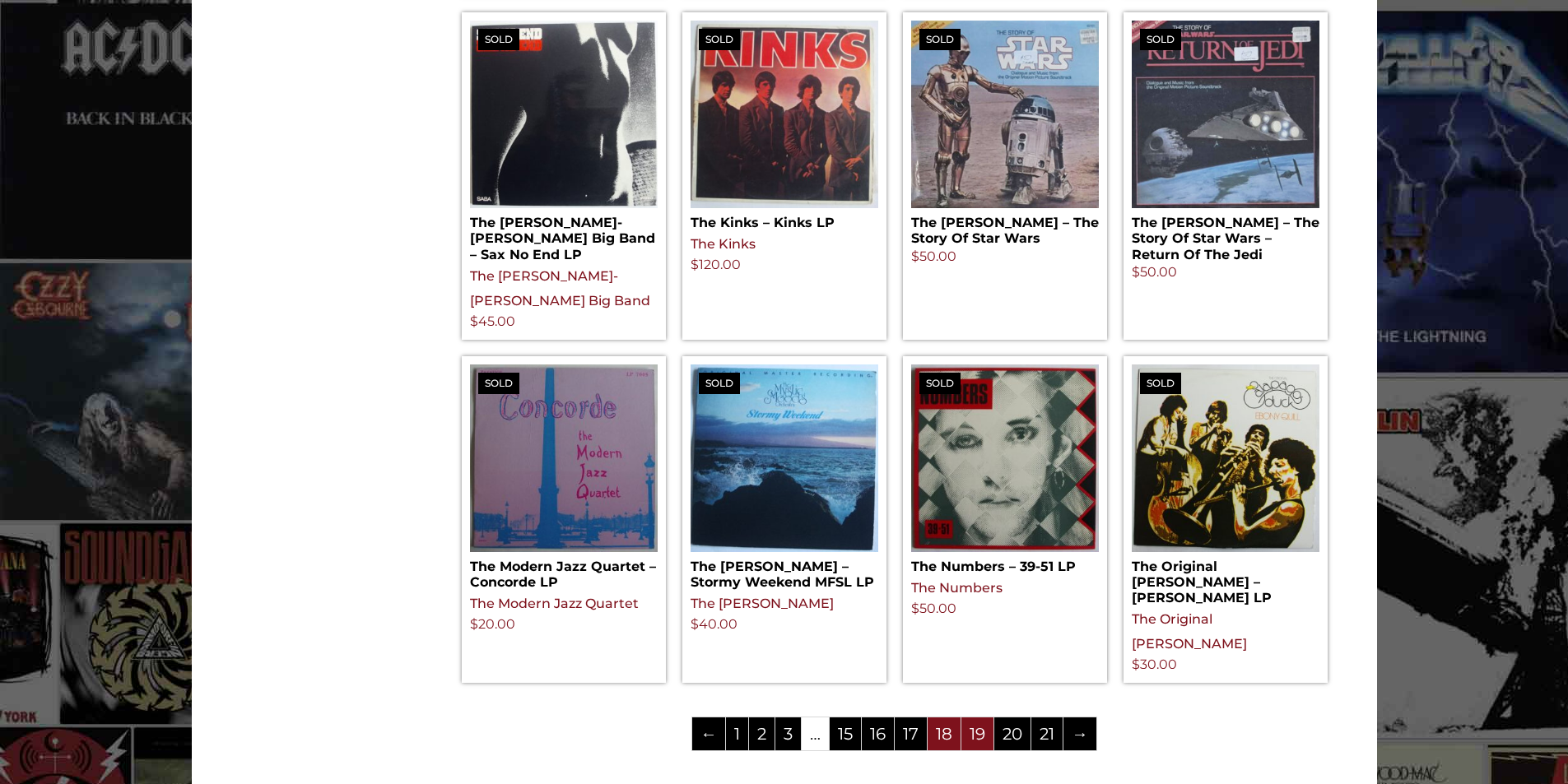
click at [977, 718] on link "19" at bounding box center [977, 734] width 32 height 33
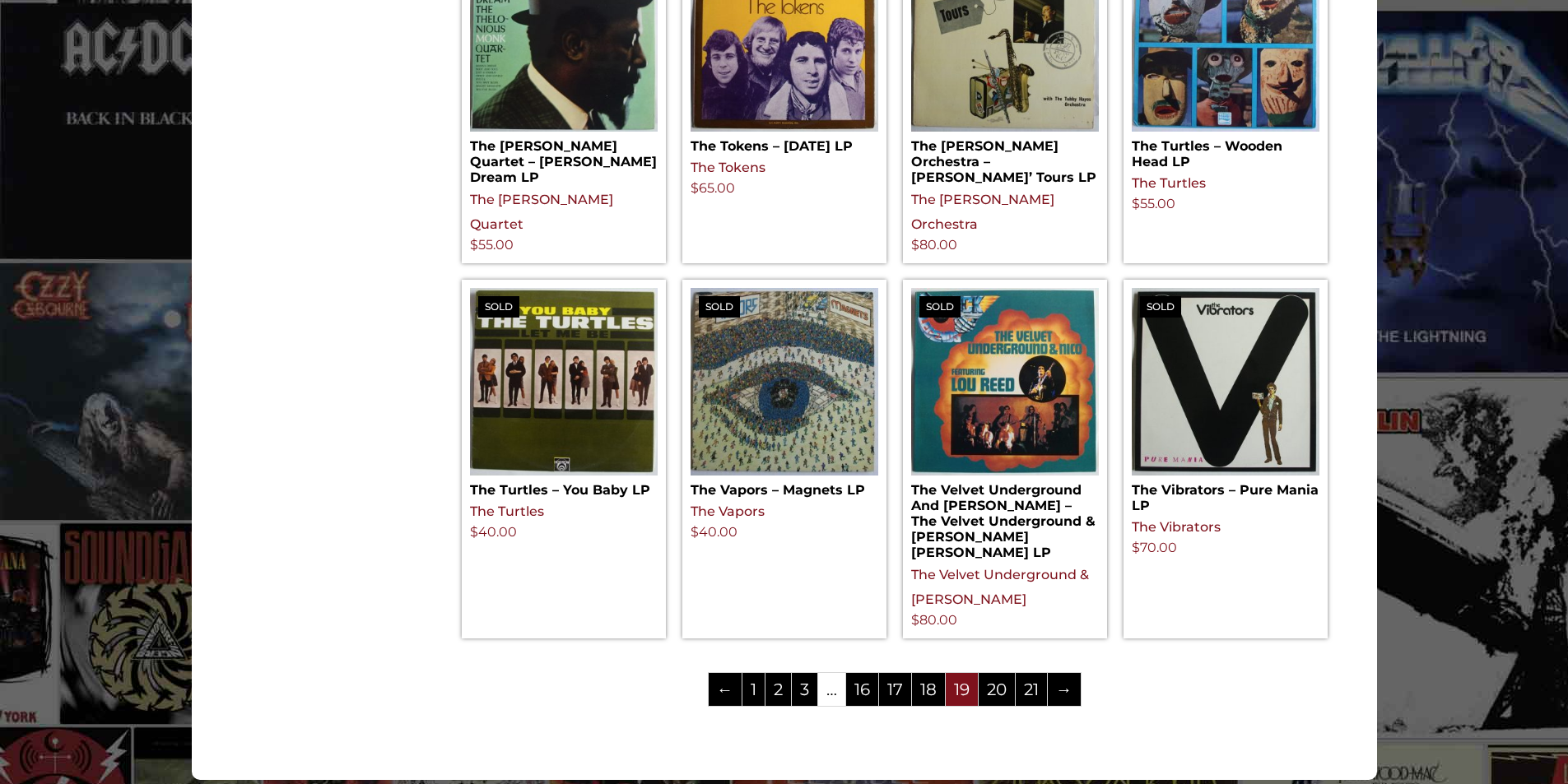
scroll to position [1893, 0]
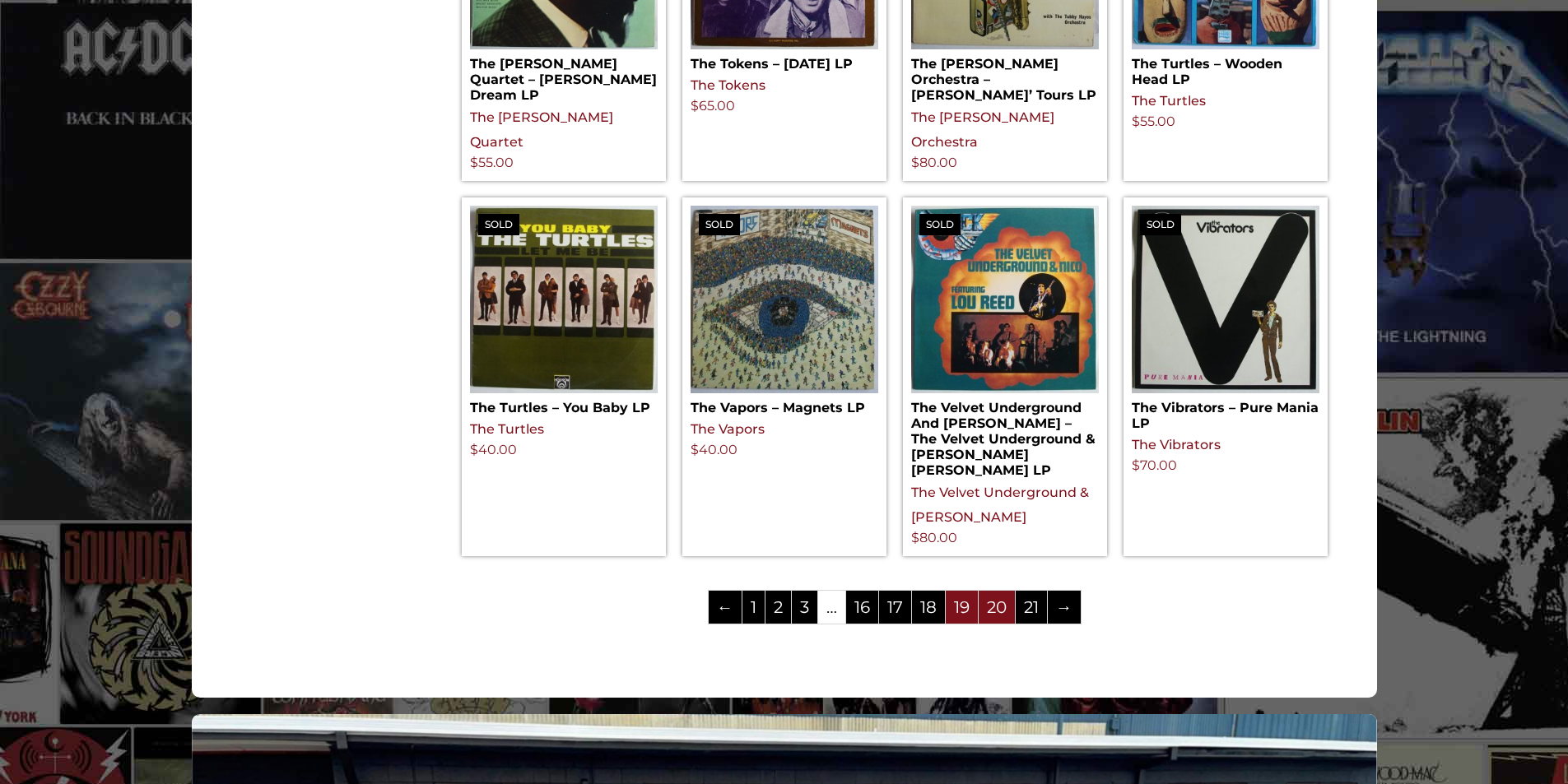
click at [998, 597] on link "20" at bounding box center [996, 607] width 36 height 33
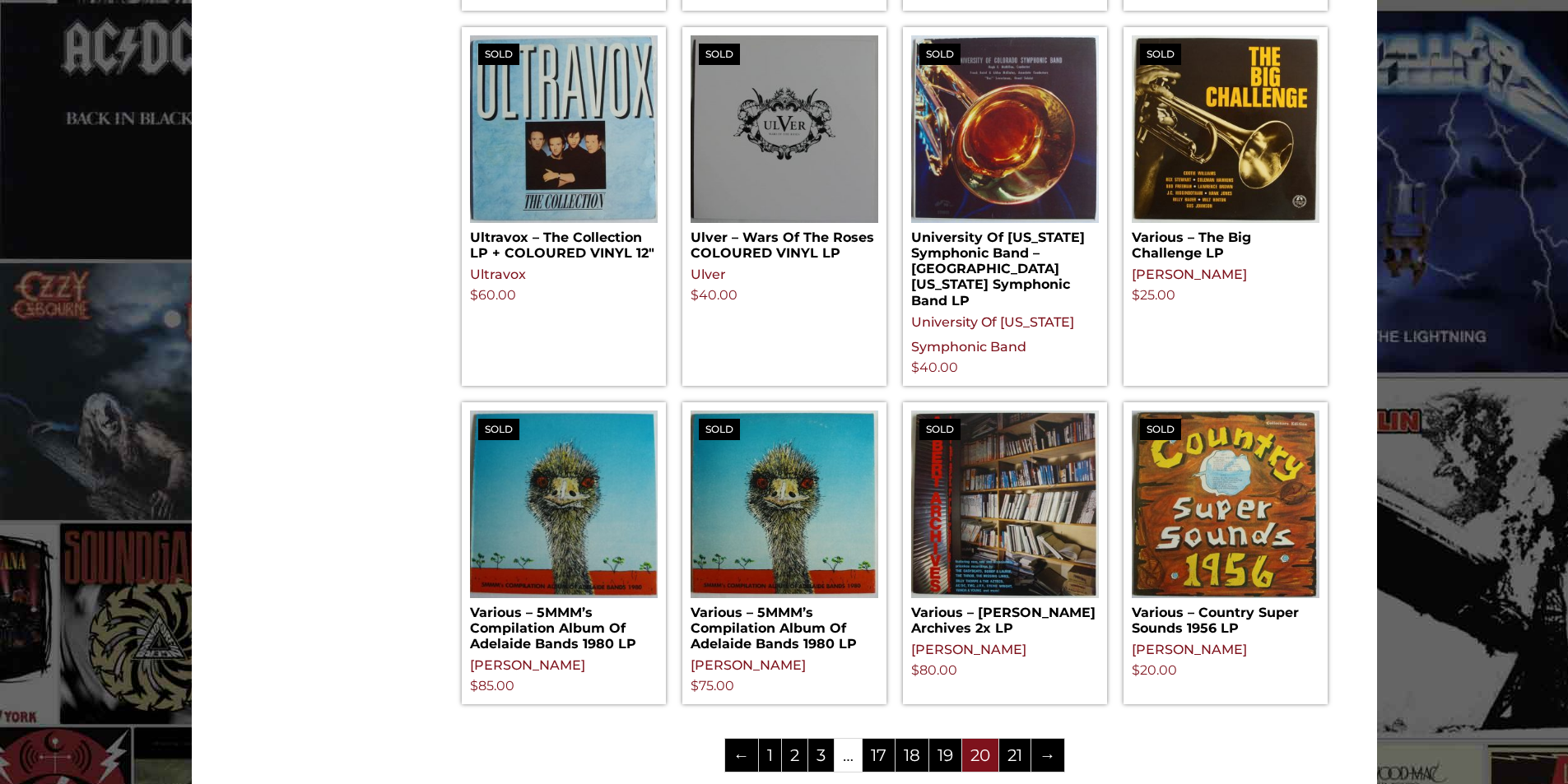
scroll to position [1728, 0]
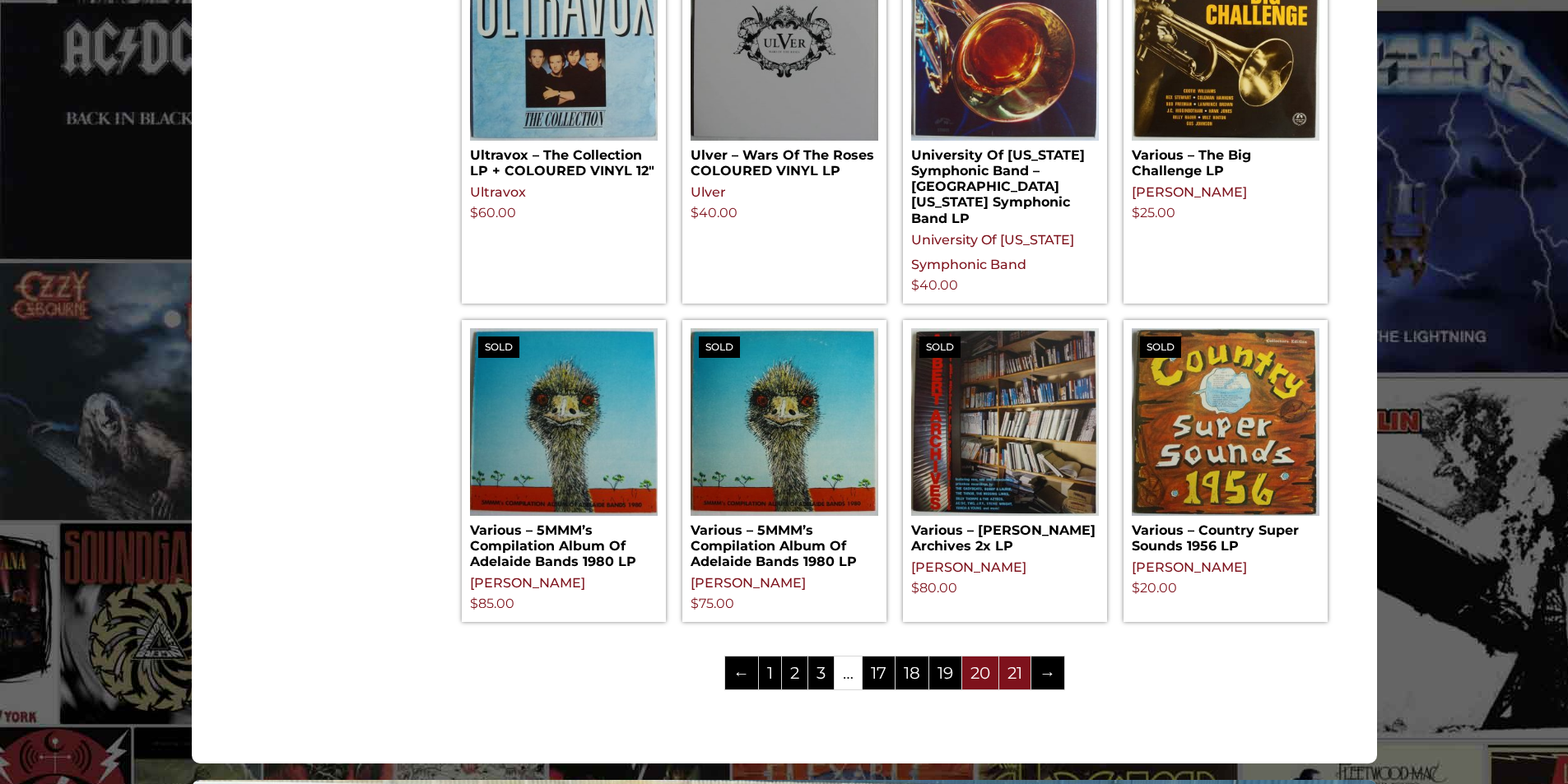
click at [1011, 657] on link "21" at bounding box center [1014, 673] width 31 height 33
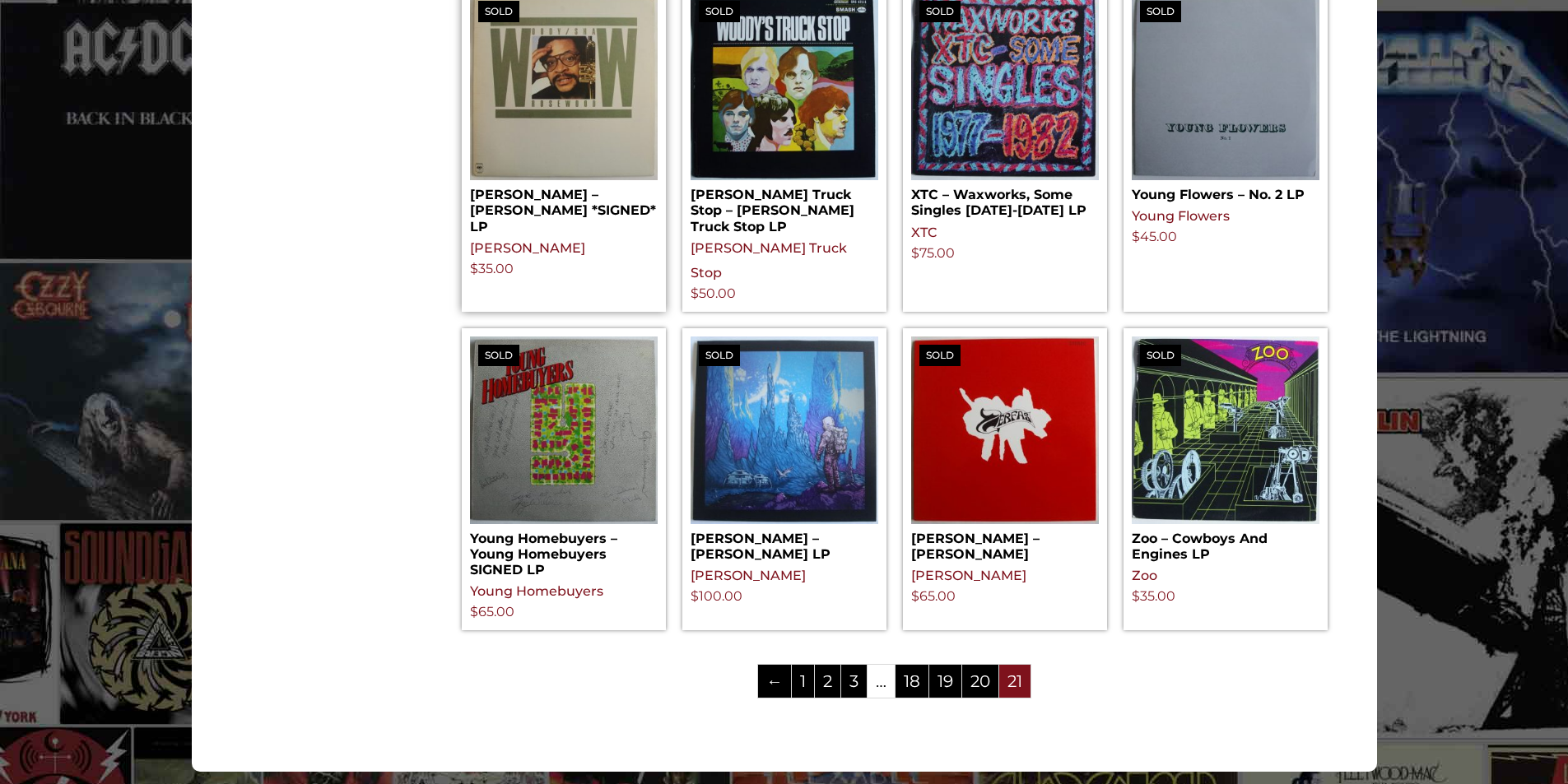
scroll to position [1564, 0]
